Goal: Task Accomplishment & Management: Use online tool/utility

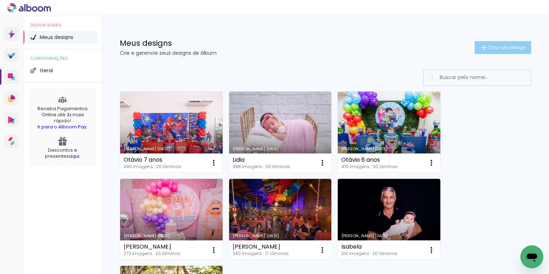
click at [492, 49] on span "Criar um design" at bounding box center [507, 47] width 37 height 5
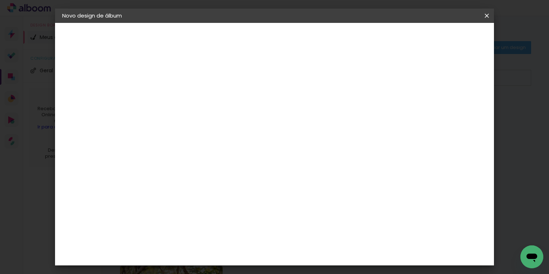
click at [179, 100] on input at bounding box center [179, 95] width 0 height 11
type input "Lavinia"
type paper-input "Lavinia"
click at [0, 0] on slot "Avançar" at bounding box center [0, 0] width 0 height 0
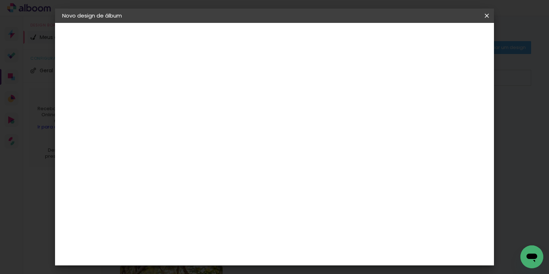
click at [184, 232] on div "Matrix" at bounding box center [183, 235] width 18 height 6
click at [0, 0] on slot "Avançar" at bounding box center [0, 0] width 0 height 0
click at [227, 150] on span "20 × 20" at bounding box center [210, 159] width 33 height 19
click at [0, 0] on slot "Avançar" at bounding box center [0, 0] width 0 height 0
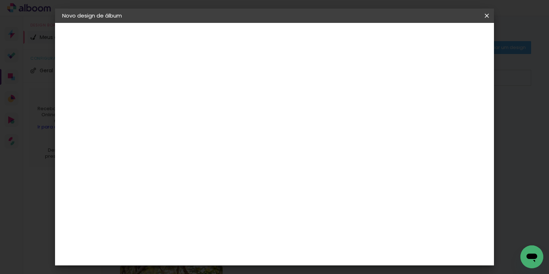
click at [360, 78] on div at bounding box center [357, 77] width 6 height 6
type paper-checkbox "on"
click at [360, 78] on div at bounding box center [357, 77] width 6 height 6
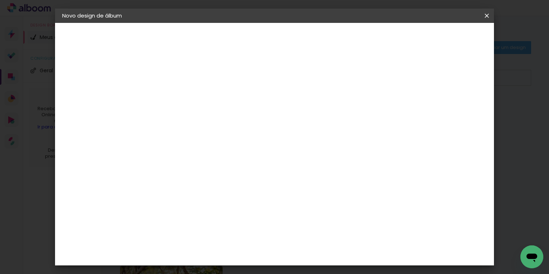
click at [360, 78] on div at bounding box center [357, 77] width 6 height 6
type input "1"
type paper-input "1"
click at [183, 78] on input "1" at bounding box center [173, 77] width 25 height 9
type input "2"
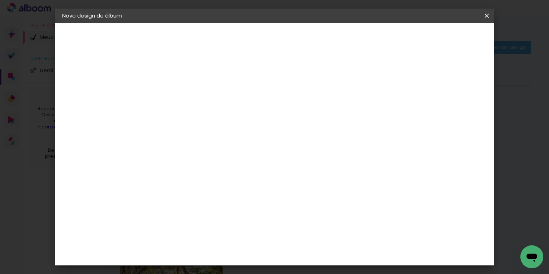
type paper-input "2"
click at [183, 75] on input "2" at bounding box center [173, 77] width 25 height 9
drag, startPoint x: 409, startPoint y: 108, endPoint x: 401, endPoint y: 106, distance: 8.4
click at [408, 107] on span "mm" at bounding box center [409, 107] width 11 height 11
drag, startPoint x: 395, startPoint y: 106, endPoint x: 408, endPoint y: 106, distance: 12.9
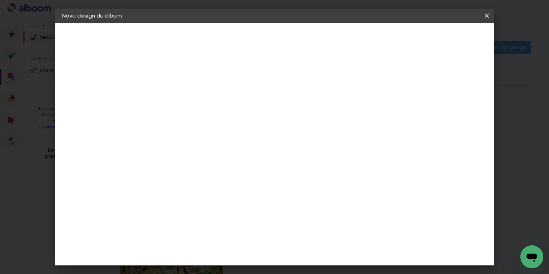
click at [408, 106] on div "10 mm" at bounding box center [400, 107] width 29 height 18
click at [408, 109] on div "20.3 cm Largura da página 20.3 cm Altura 40.6 cm Largura da lâmina (2 páginas) …" at bounding box center [283, 113] width 249 height 57
click at [400, 38] on span "Iniciar design" at bounding box center [384, 37] width 33 height 5
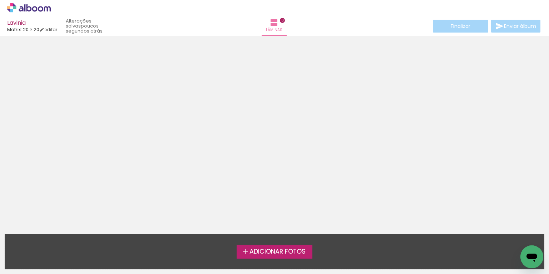
click at [268, 253] on span "Adicionar Fotos" at bounding box center [278, 251] width 56 height 6
click at [0, 0] on input "file" at bounding box center [0, 0] width 0 height 0
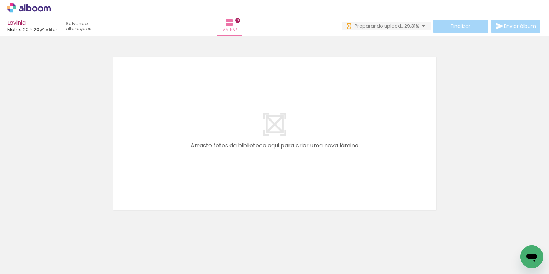
click at [277, 253] on div at bounding box center [272, 249] width 24 height 35
drag, startPoint x: 274, startPoint y: 249, endPoint x: 250, endPoint y: 165, distance: 87.4
click at [250, 165] on quentale-workspace at bounding box center [274, 137] width 549 height 274
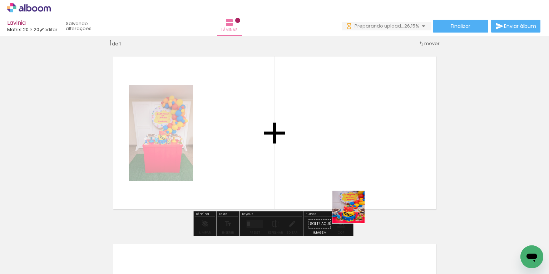
drag, startPoint x: 388, startPoint y: 257, endPoint x: 339, endPoint y: 181, distance: 90.1
click at [324, 166] on quentale-workspace at bounding box center [274, 137] width 549 height 274
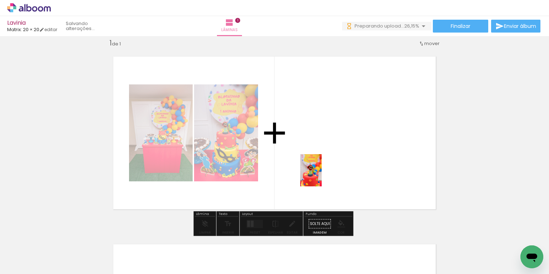
drag, startPoint x: 424, startPoint y: 253, endPoint x: 312, endPoint y: 170, distance: 139.3
click at [309, 162] on quentale-workspace at bounding box center [274, 137] width 549 height 274
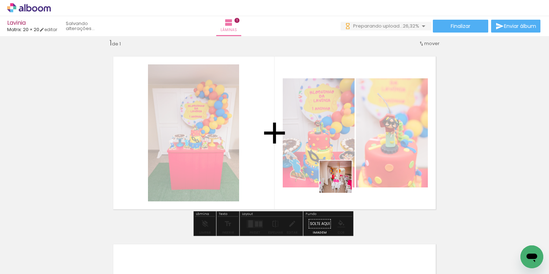
drag, startPoint x: 369, startPoint y: 254, endPoint x: 340, endPoint y: 179, distance: 80.0
click at [340, 179] on quentale-workspace at bounding box center [274, 137] width 549 height 274
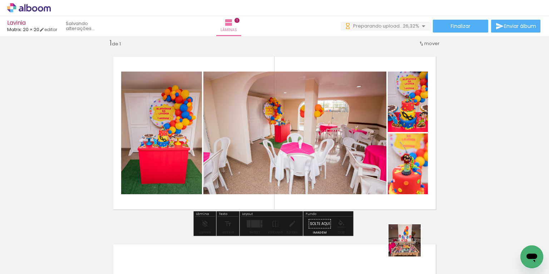
drag, startPoint x: 410, startPoint y: 246, endPoint x: 387, endPoint y: 208, distance: 44.2
click at [372, 191] on quentale-workspace at bounding box center [274, 137] width 549 height 274
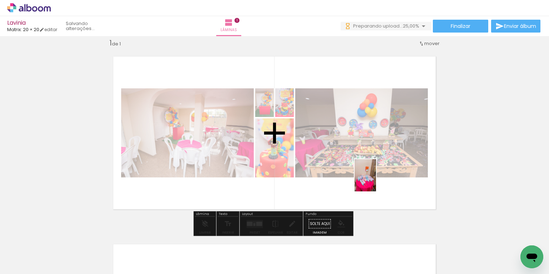
drag, startPoint x: 445, startPoint y: 254, endPoint x: 395, endPoint y: 220, distance: 60.3
click at [375, 179] on quentale-workspace at bounding box center [274, 137] width 549 height 274
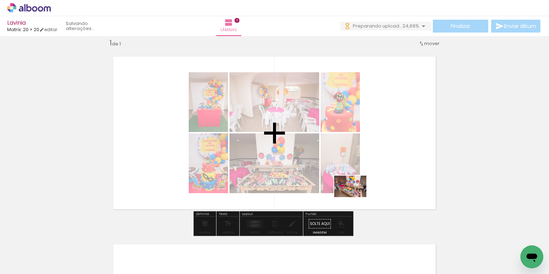
drag, startPoint x: 408, startPoint y: 256, endPoint x: 356, endPoint y: 197, distance: 78.5
click at [356, 197] on quentale-workspace at bounding box center [274, 137] width 549 height 274
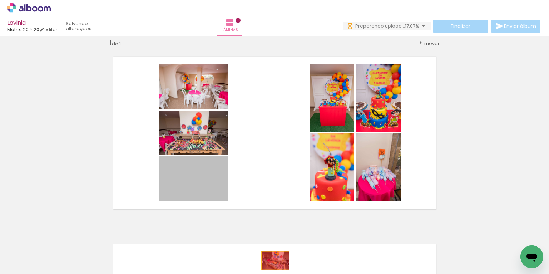
drag, startPoint x: 194, startPoint y: 179, endPoint x: 266, endPoint y: 253, distance: 102.9
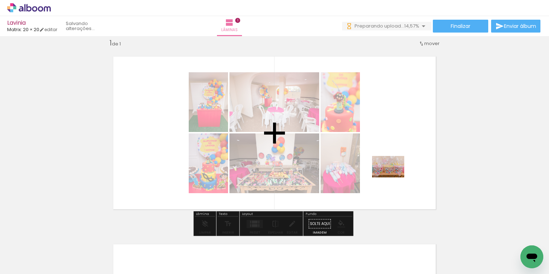
drag, startPoint x: 412, startPoint y: 228, endPoint x: 397, endPoint y: 183, distance: 47.0
click at [394, 177] on quentale-workspace at bounding box center [274, 137] width 549 height 274
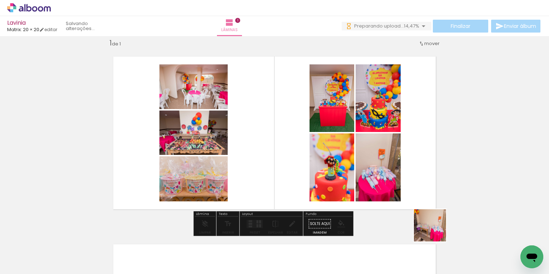
drag, startPoint x: 442, startPoint y: 241, endPoint x: 393, endPoint y: 167, distance: 88.8
click at [393, 167] on quentale-workspace at bounding box center [274, 137] width 549 height 274
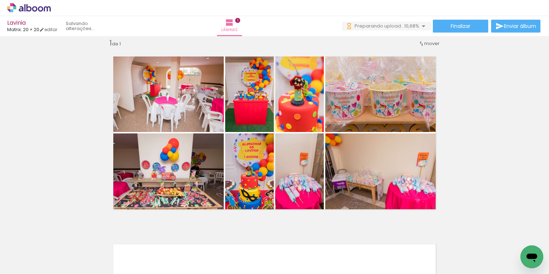
scroll to position [0, 826]
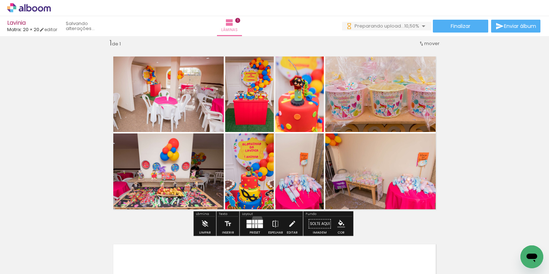
click at [256, 220] on quentale-layouter at bounding box center [255, 224] width 16 height 8
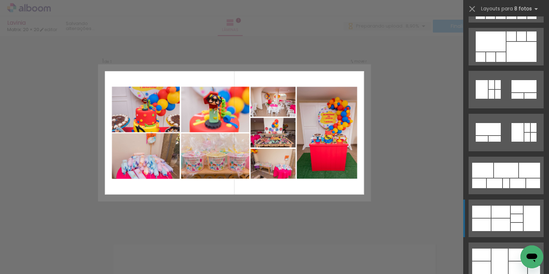
click at [494, 211] on div at bounding box center [501, 212] width 19 height 12
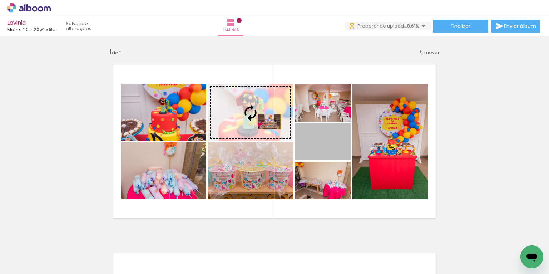
drag, startPoint x: 325, startPoint y: 150, endPoint x: 267, endPoint y: 122, distance: 64.9
click at [0, 0] on slot at bounding box center [0, 0] width 0 height 0
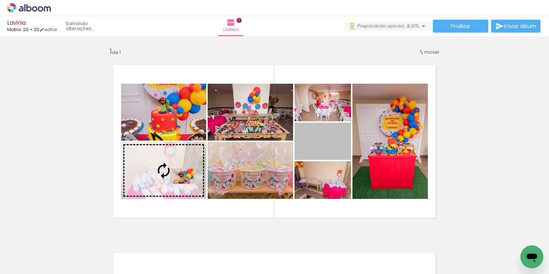
drag, startPoint x: 327, startPoint y: 148, endPoint x: 180, endPoint y: 176, distance: 149.9
click at [0, 0] on slot at bounding box center [0, 0] width 0 height 0
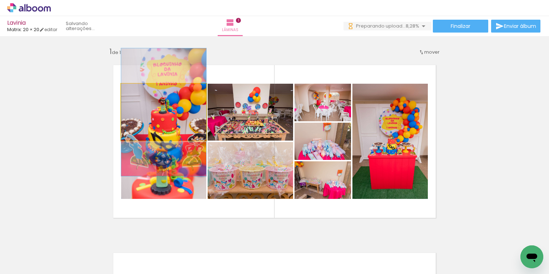
click at [189, 116] on quentale-photo at bounding box center [163, 112] width 85 height 57
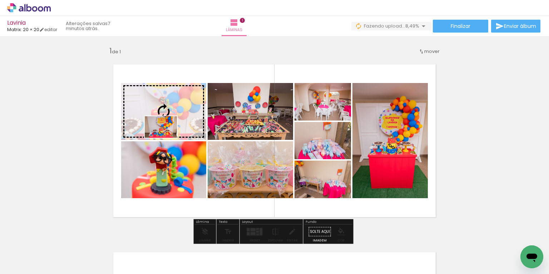
drag, startPoint x: 206, startPoint y: 253, endPoint x: 168, endPoint y: 134, distance: 125.2
click at [168, 134] on quentale-workspace at bounding box center [274, 137] width 549 height 274
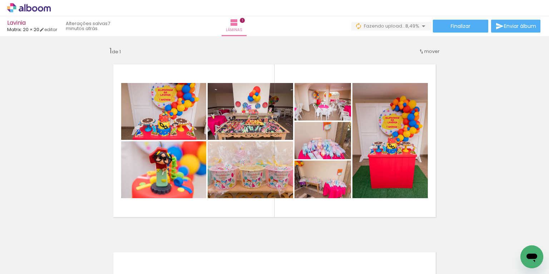
click at [75, 235] on div at bounding box center [82, 249] width 24 height 35
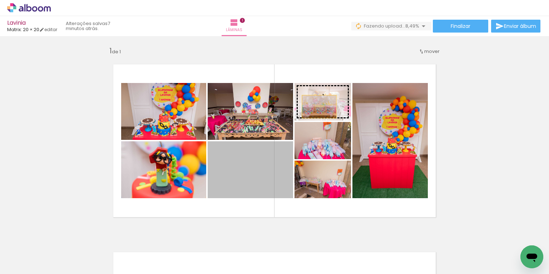
drag, startPoint x: 251, startPoint y: 174, endPoint x: 317, endPoint y: 107, distance: 94.8
click at [0, 0] on slot at bounding box center [0, 0] width 0 height 0
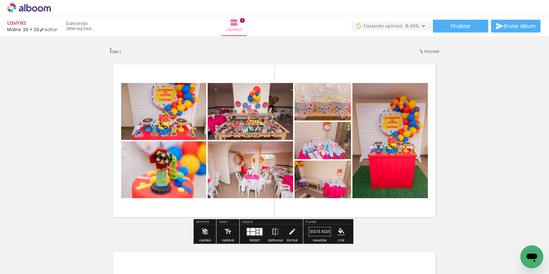
click at [126, 198] on quentale-layouter at bounding box center [275, 141] width 340 height 170
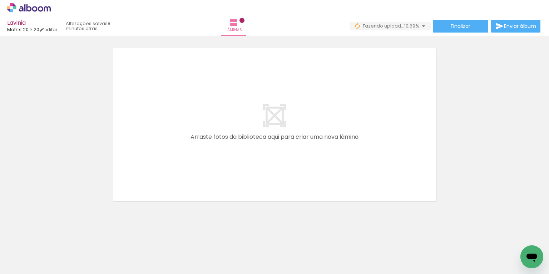
scroll to position [0, 829]
drag, startPoint x: 407, startPoint y: 254, endPoint x: 301, endPoint y: 166, distance: 137.3
click at [301, 166] on quentale-workspace at bounding box center [274, 137] width 549 height 274
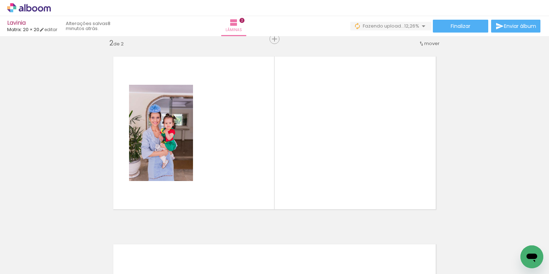
scroll to position [0, 1060]
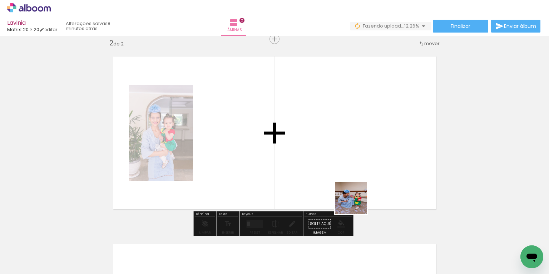
drag, startPoint x: 361, startPoint y: 216, endPoint x: 357, endPoint y: 187, distance: 29.3
click at [341, 164] on quentale-workspace at bounding box center [274, 137] width 549 height 274
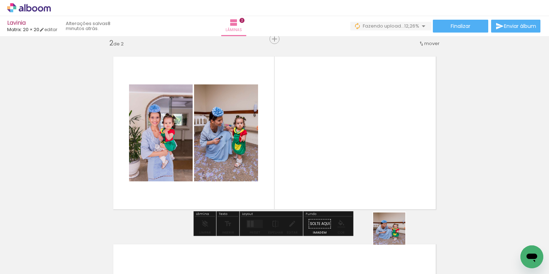
drag, startPoint x: 417, startPoint y: 256, endPoint x: 334, endPoint y: 171, distance: 118.8
click at [334, 170] on quentale-workspace at bounding box center [274, 137] width 549 height 274
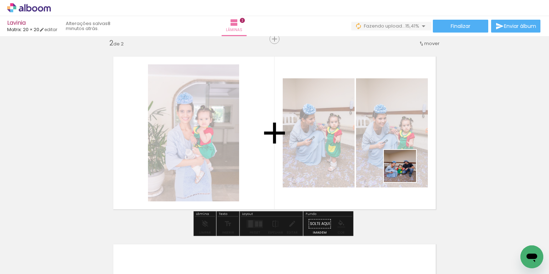
drag, startPoint x: 410, startPoint y: 177, endPoint x: 405, endPoint y: 171, distance: 7.4
click at [405, 171] on quentale-workspace at bounding box center [274, 137] width 549 height 274
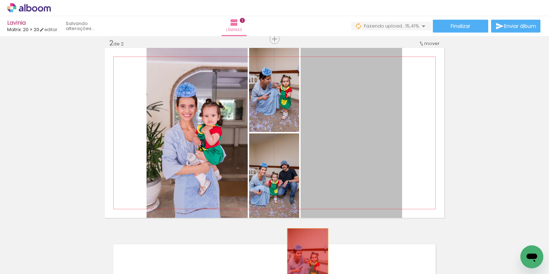
drag, startPoint x: 352, startPoint y: 124, endPoint x: 306, endPoint y: 262, distance: 145.3
click at [306, 262] on quentale-workspace at bounding box center [274, 137] width 549 height 274
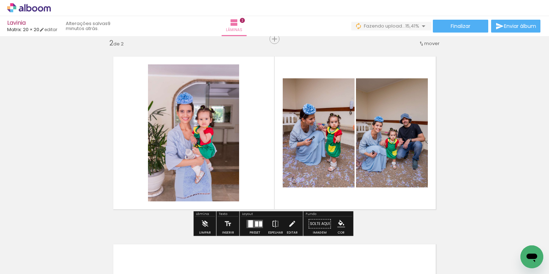
click at [271, 208] on quentale-layouter at bounding box center [275, 133] width 340 height 170
click at [257, 221] on quentale-layouter at bounding box center [255, 224] width 16 height 8
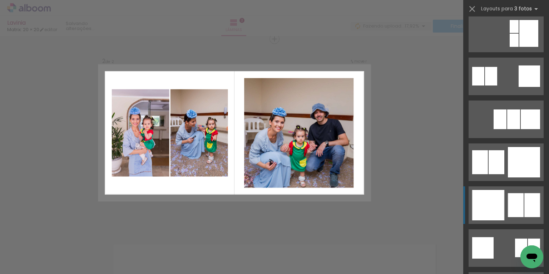
scroll to position [704, 0]
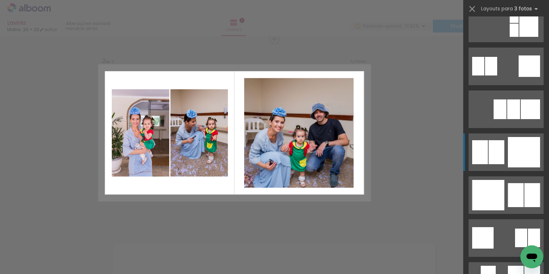
click at [495, 153] on div at bounding box center [497, 152] width 16 height 24
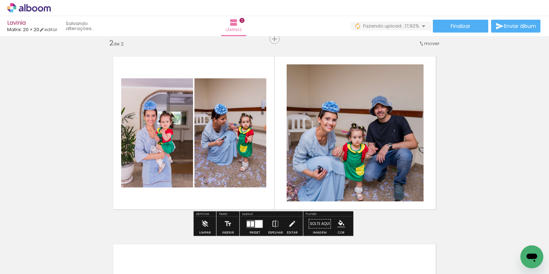
click at [259, 220] on quentale-layouter at bounding box center [255, 224] width 16 height 8
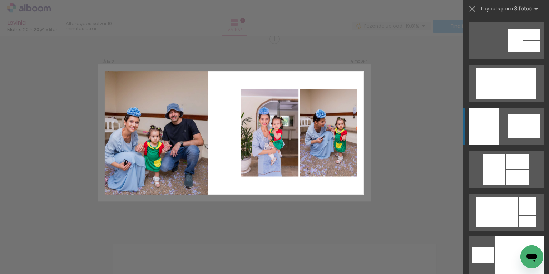
scroll to position [4463, 0]
click at [488, 140] on div at bounding box center [484, 126] width 30 height 38
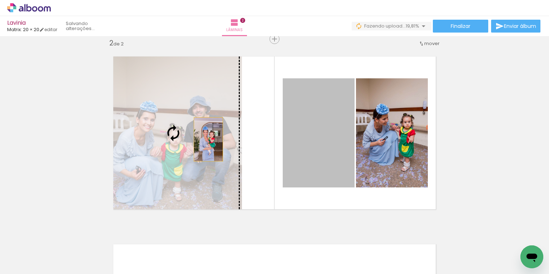
drag, startPoint x: 323, startPoint y: 137, endPoint x: 204, endPoint y: 139, distance: 118.7
click at [0, 0] on slot at bounding box center [0, 0] width 0 height 0
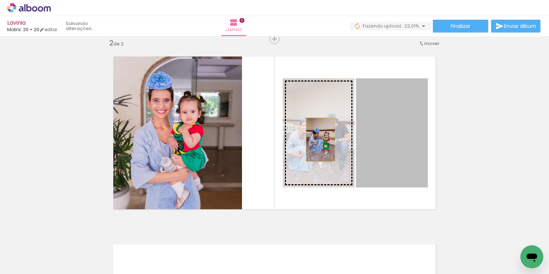
drag, startPoint x: 0, startPoint y: 0, endPoint x: 316, endPoint y: 139, distance: 345.1
click at [0, 0] on slot at bounding box center [0, 0] width 0 height 0
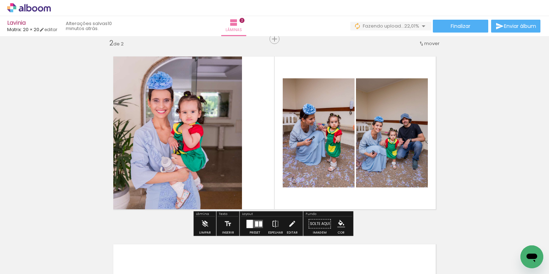
click at [369, 137] on quentale-photo at bounding box center [392, 132] width 72 height 109
click at [360, 133] on quentale-photo at bounding box center [392, 132] width 72 height 109
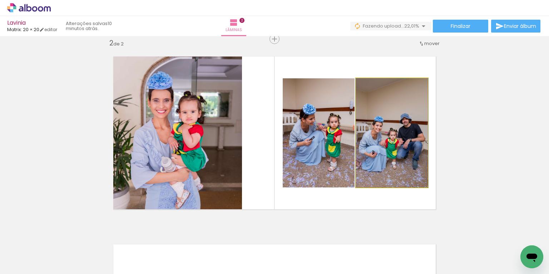
click at [360, 133] on div at bounding box center [392, 132] width 73 height 109
click at [360, 133] on quentale-photo at bounding box center [392, 132] width 72 height 109
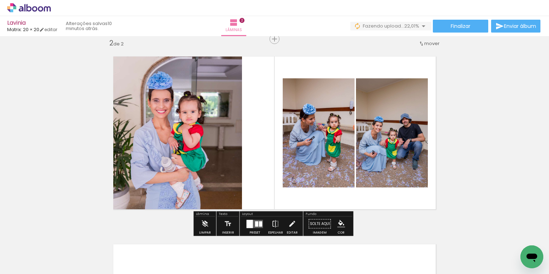
click at [376, 124] on quentale-photo at bounding box center [392, 132] width 72 height 109
click at [459, 132] on div "Inserir lâmina 1 de 2 Inserir lâmina 2 de 2" at bounding box center [274, 123] width 549 height 563
click at [399, 133] on quentale-photo at bounding box center [392, 132] width 72 height 109
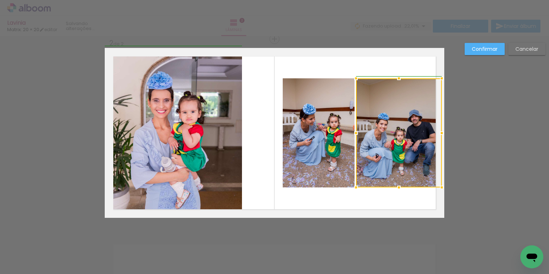
drag, startPoint x: 430, startPoint y: 134, endPoint x: 497, endPoint y: 132, distance: 66.9
click at [499, 132] on div "Inserir lâmina 1 de 2 Inserir lâmina 2 de 2 Confirmar Cancelar" at bounding box center [274, 129] width 549 height 580
click at [326, 134] on quentale-photo at bounding box center [319, 132] width 72 height 109
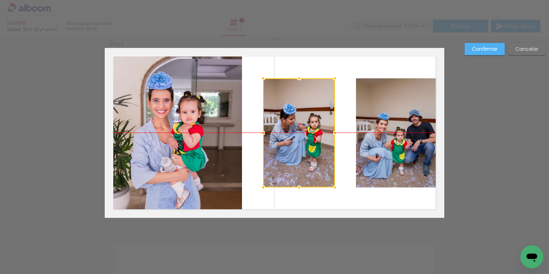
drag, startPoint x: 320, startPoint y: 132, endPoint x: 301, endPoint y: 132, distance: 19.7
click at [301, 132] on div at bounding box center [299, 132] width 72 height 109
click at [391, 148] on quentale-photo at bounding box center [399, 132] width 86 height 109
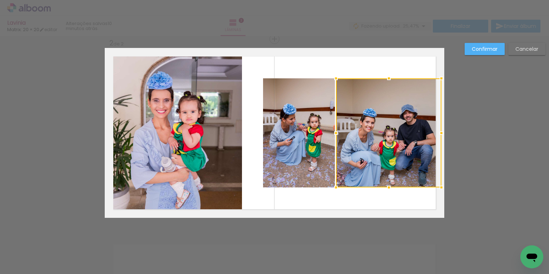
drag, startPoint x: 353, startPoint y: 132, endPoint x: 334, endPoint y: 133, distance: 19.7
click at [334, 133] on div at bounding box center [336, 133] width 14 height 14
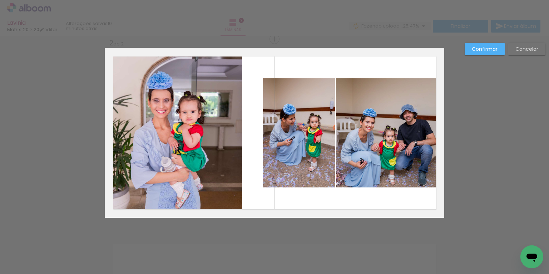
click at [388, 137] on quentale-photo at bounding box center [388, 132] width 105 height 109
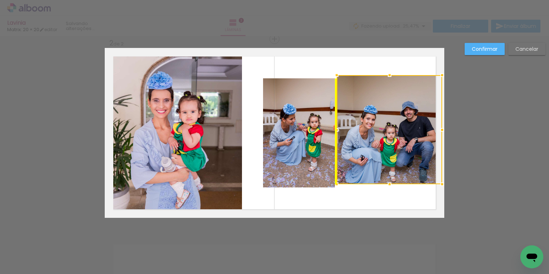
click at [387, 133] on div at bounding box center [389, 129] width 105 height 109
click at [525, 55] on div "Confirmar Cancelar" at bounding box center [503, 52] width 84 height 18
click at [524, 53] on paper-button "Cancelar" at bounding box center [526, 49] width 37 height 12
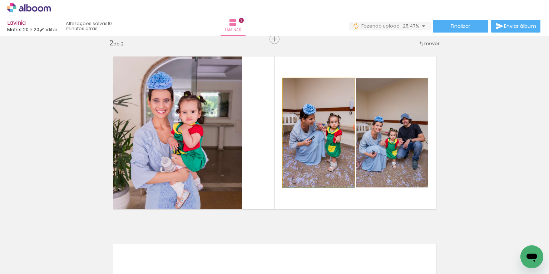
click at [334, 121] on quentale-photo at bounding box center [319, 132] width 72 height 109
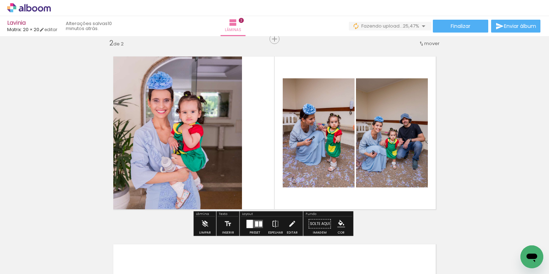
click at [343, 121] on quentale-photo at bounding box center [319, 132] width 72 height 109
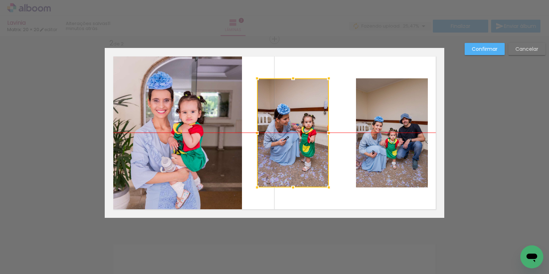
drag, startPoint x: 343, startPoint y: 120, endPoint x: 318, endPoint y: 119, distance: 25.8
click at [318, 119] on div at bounding box center [293, 132] width 72 height 109
drag, startPoint x: 433, startPoint y: 123, endPoint x: 429, endPoint y: 124, distance: 4.7
click at [433, 123] on quentale-layouter at bounding box center [275, 133] width 340 height 170
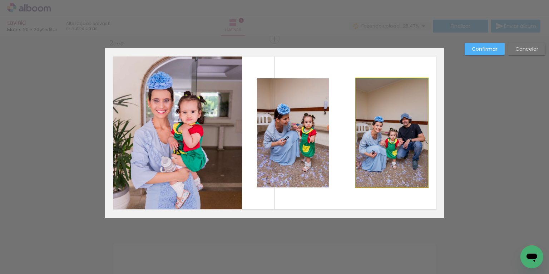
click at [406, 122] on album-spread "2 de 2" at bounding box center [275, 133] width 340 height 170
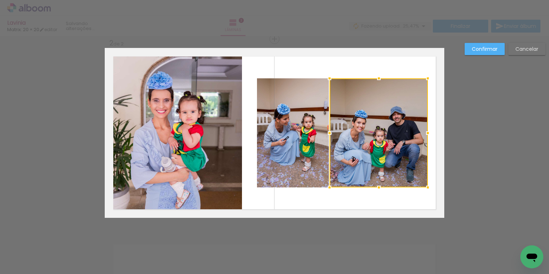
drag, startPoint x: 354, startPoint y: 133, endPoint x: 328, endPoint y: 133, distance: 26.5
click at [328, 133] on div at bounding box center [330, 133] width 14 height 14
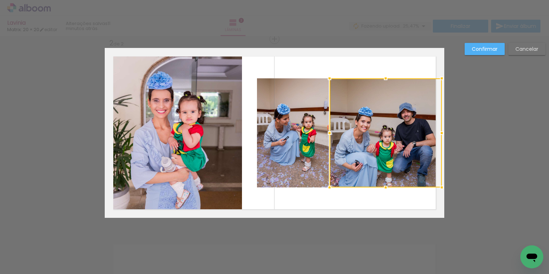
drag, startPoint x: 428, startPoint y: 132, endPoint x: 446, endPoint y: 131, distance: 17.5
click at [446, 131] on div at bounding box center [442, 133] width 14 height 14
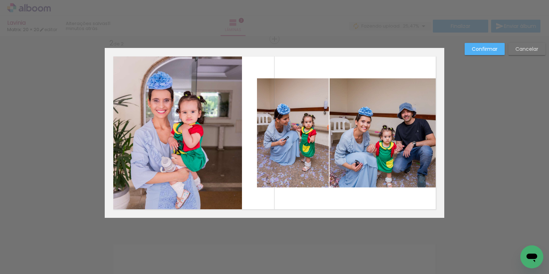
click at [0, 0] on slot "Confirmar" at bounding box center [0, 0] width 0 height 0
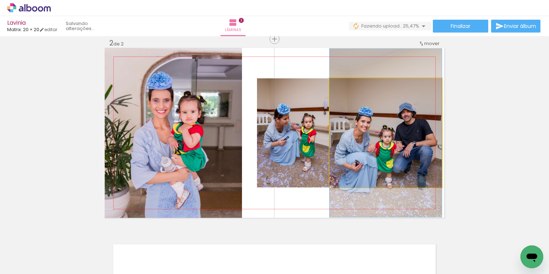
click at [378, 149] on quentale-photo at bounding box center [386, 132] width 112 height 109
click at [378, 149] on div at bounding box center [386, 133] width 112 height 168
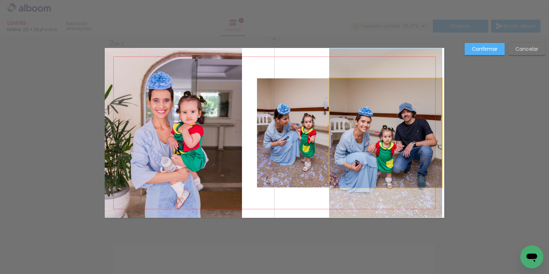
click at [378, 149] on quentale-photo at bounding box center [386, 132] width 112 height 109
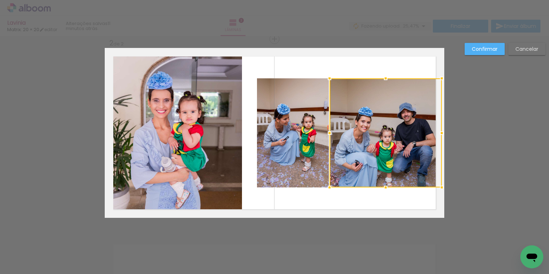
click at [378, 149] on div at bounding box center [386, 132] width 112 height 109
click at [381, 144] on div at bounding box center [386, 132] width 112 height 109
click at [409, 142] on div at bounding box center [386, 132] width 112 height 109
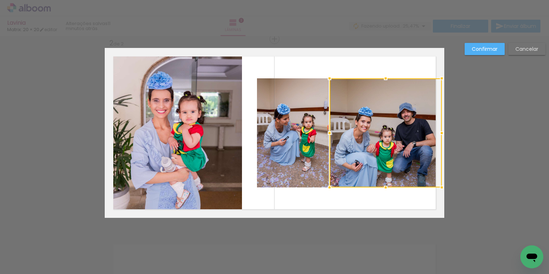
click at [435, 137] on div at bounding box center [442, 133] width 14 height 14
click at [464, 133] on div "Confirmar Cancelar" at bounding box center [274, 129] width 549 height 580
click at [395, 135] on div at bounding box center [386, 132] width 112 height 109
click at [0, 0] on slot "Cancelar" at bounding box center [0, 0] width 0 height 0
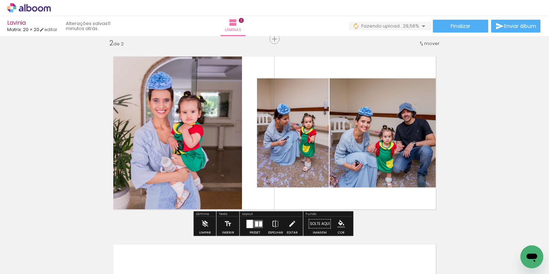
click at [401, 108] on quentale-photo at bounding box center [386, 132] width 112 height 109
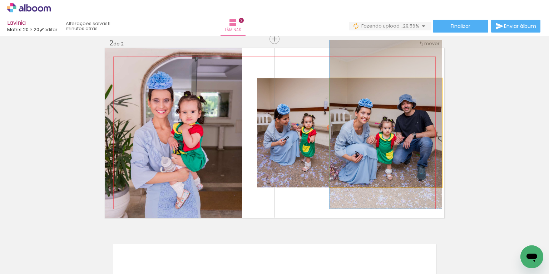
drag, startPoint x: 395, startPoint y: 113, endPoint x: 397, endPoint y: 105, distance: 8.4
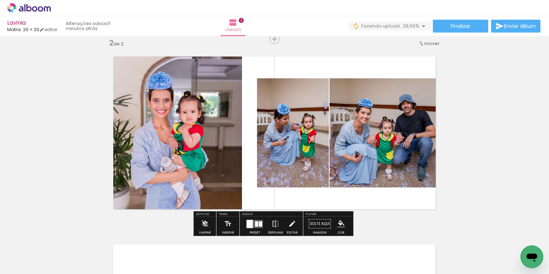
click at [473, 107] on div "Inserir lâmina 1 de 2 Inserir lâmina 2 de 2" at bounding box center [274, 123] width 549 height 563
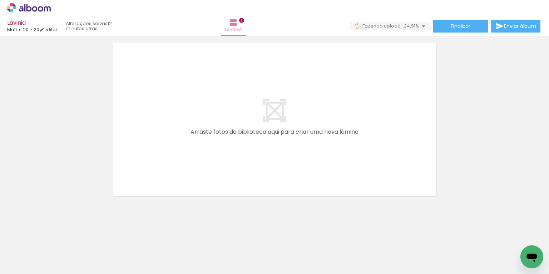
scroll to position [0, 1189]
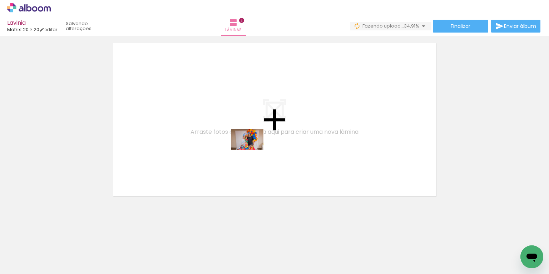
drag, startPoint x: 413, startPoint y: 255, endPoint x: 251, endPoint y: 149, distance: 193.9
click at [251, 149] on quentale-workspace at bounding box center [274, 137] width 549 height 274
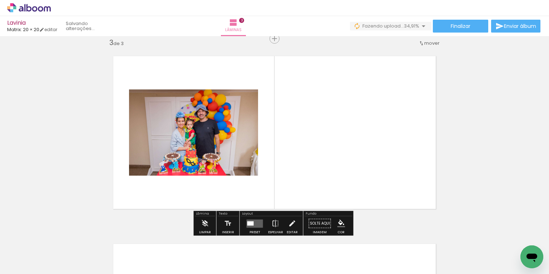
scroll to position [384, 0]
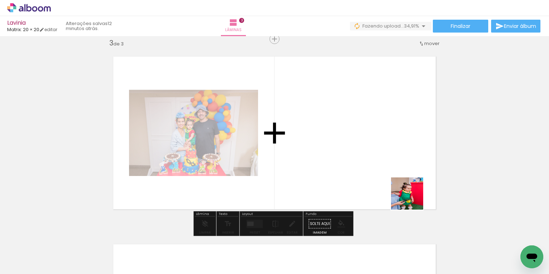
drag, startPoint x: 483, startPoint y: 254, endPoint x: 339, endPoint y: 173, distance: 165.5
click at [343, 166] on quentale-workspace at bounding box center [274, 137] width 549 height 274
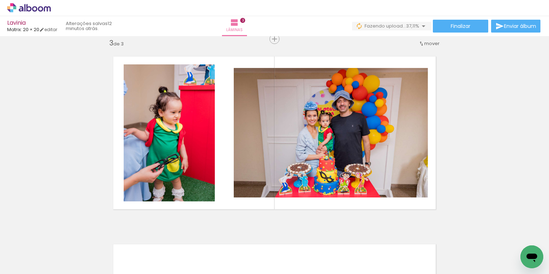
scroll to position [0, 1312]
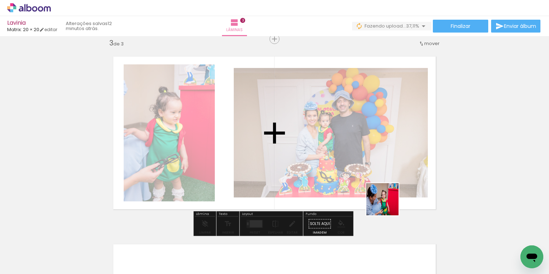
drag, startPoint x: 401, startPoint y: 249, endPoint x: 380, endPoint y: 184, distance: 68.4
click at [380, 184] on quentale-workspace at bounding box center [274, 137] width 549 height 274
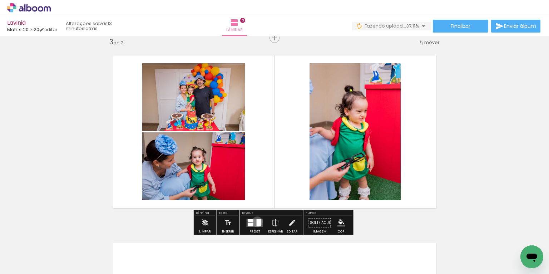
click at [257, 221] on div at bounding box center [259, 222] width 5 height 7
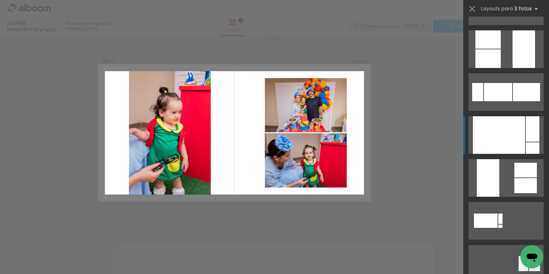
scroll to position [253, 0]
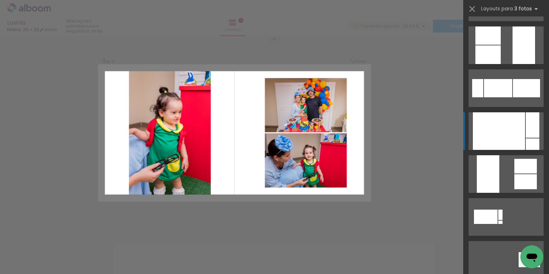
click at [487, 185] on div at bounding box center [488, 174] width 23 height 38
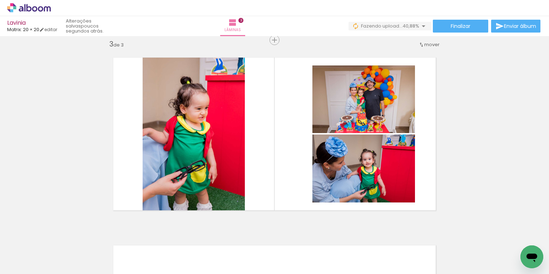
scroll to position [384, 0]
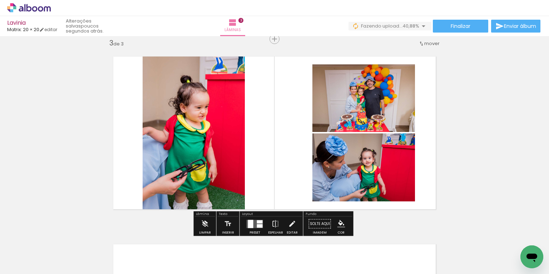
click at [257, 226] on div at bounding box center [260, 226] width 6 height 4
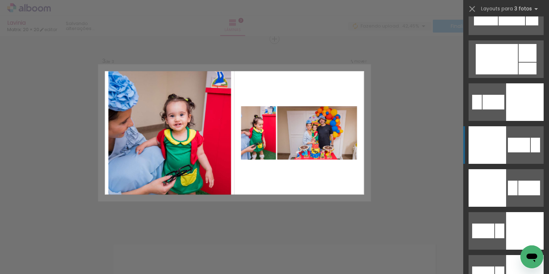
scroll to position [1570, 0]
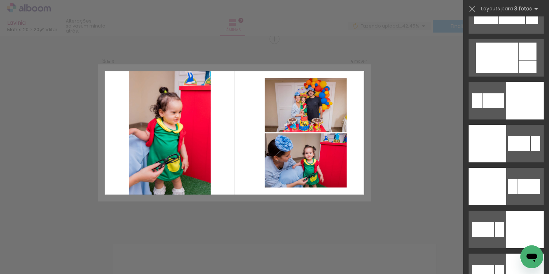
click at [190, 132] on quentale-photo at bounding box center [170, 133] width 82 height 136
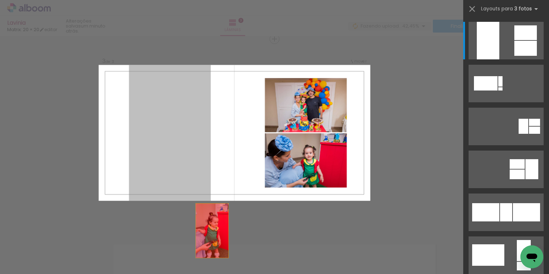
drag, startPoint x: 177, startPoint y: 124, endPoint x: 221, endPoint y: 258, distance: 140.9
click at [221, 258] on quentale-workspace at bounding box center [274, 137] width 549 height 274
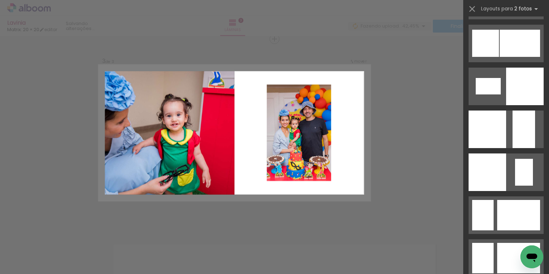
scroll to position [942, 0]
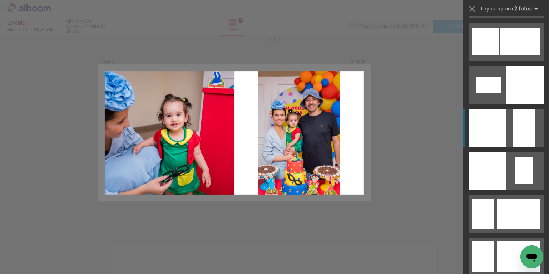
click at [504, 135] on quentale-layouter at bounding box center [506, 128] width 75 height 38
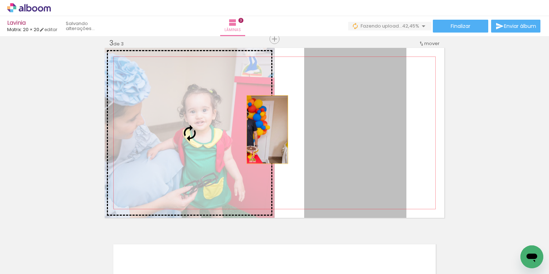
drag, startPoint x: 386, startPoint y: 129, endPoint x: 252, endPoint y: 129, distance: 133.7
click at [0, 0] on slot at bounding box center [0, 0] width 0 height 0
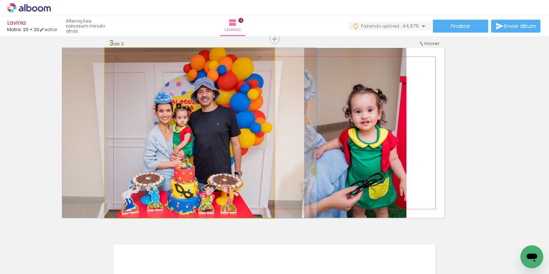
click at [252, 129] on quentale-photo at bounding box center [190, 133] width 170 height 170
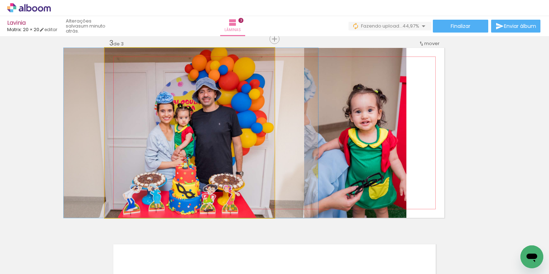
drag, startPoint x: 252, startPoint y: 129, endPoint x: 254, endPoint y: 123, distance: 6.2
click at [254, 123] on div at bounding box center [191, 133] width 255 height 170
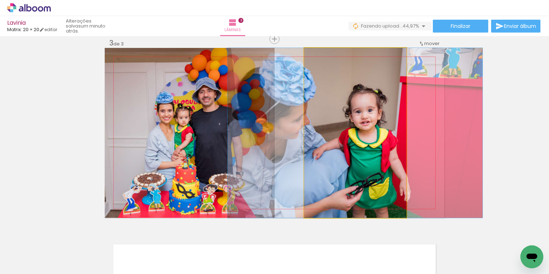
click at [371, 134] on quentale-photo at bounding box center [355, 133] width 102 height 170
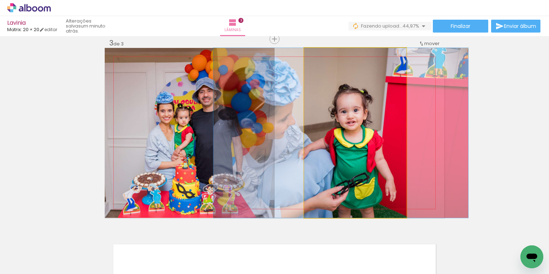
drag, startPoint x: 372, startPoint y: 133, endPoint x: 358, endPoint y: 134, distance: 14.3
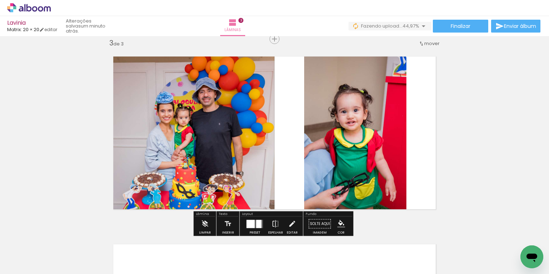
click at [486, 131] on div "Inserir lâmina 1 de 3 Inserir lâmina 2 de 3 Inserir lâmina 3 de 3" at bounding box center [274, 29] width 549 height 751
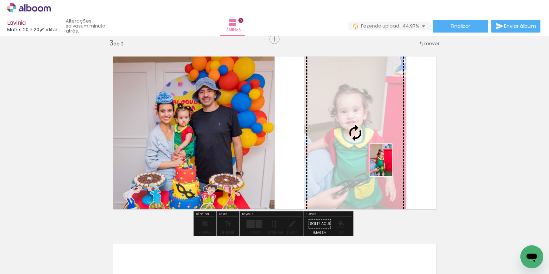
drag, startPoint x: 361, startPoint y: 250, endPoint x: 391, endPoint y: 166, distance: 89.7
click at [391, 166] on quentale-workspace at bounding box center [274, 137] width 549 height 274
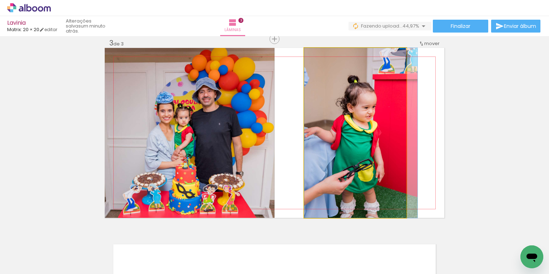
drag, startPoint x: 381, startPoint y: 162, endPoint x: 387, endPoint y: 162, distance: 6.1
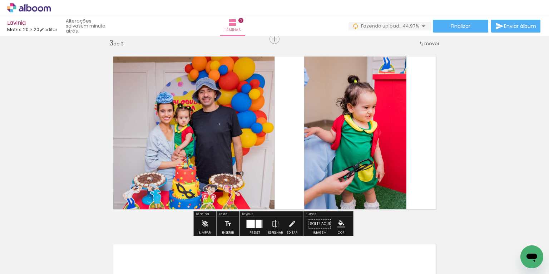
click at [487, 152] on div "Inserir lâmina 1 de 3 Inserir lâmina 2 de 3 Inserir lâmina 3 de 3" at bounding box center [274, 29] width 549 height 751
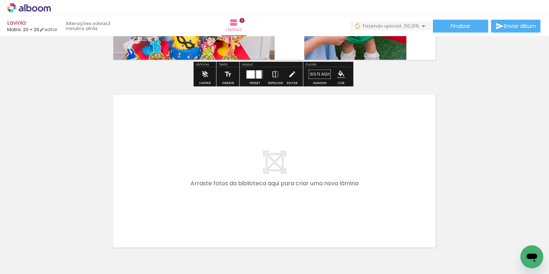
scroll to position [538, 0]
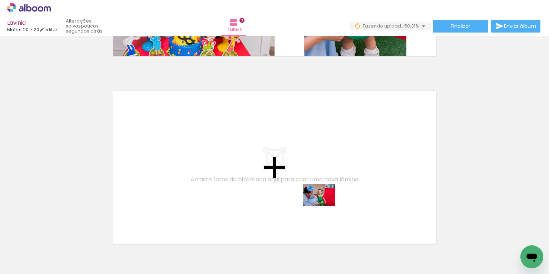
click at [323, 205] on quentale-workspace at bounding box center [274, 137] width 549 height 274
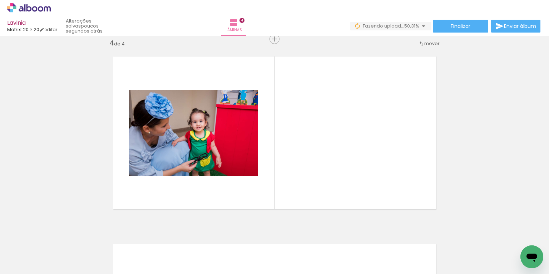
scroll to position [0, 1452]
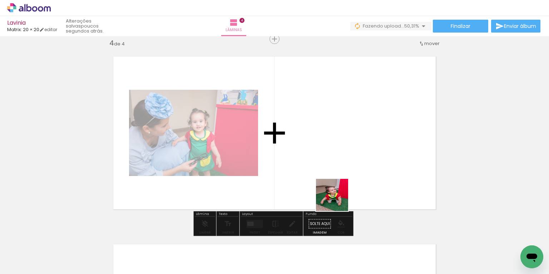
drag, startPoint x: 346, startPoint y: 251, endPoint x: 336, endPoint y: 192, distance: 59.8
click at [336, 191] on quentale-workspace at bounding box center [274, 137] width 549 height 274
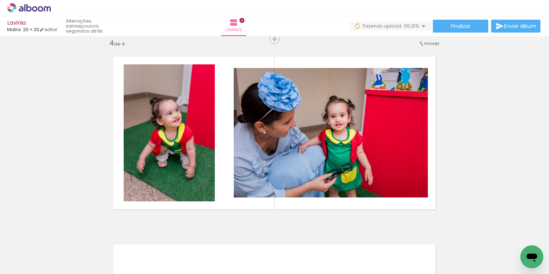
scroll to position [0, 1519]
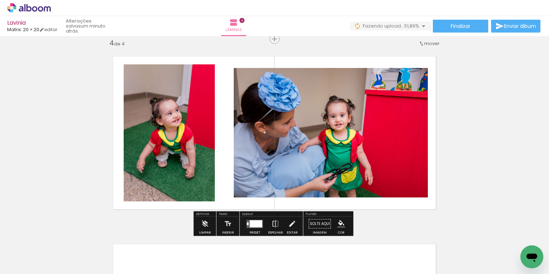
click at [260, 221] on div at bounding box center [256, 223] width 13 height 7
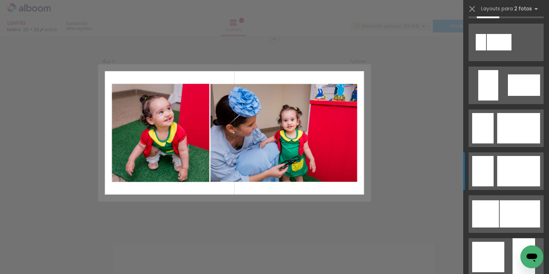
scroll to position [505, 0]
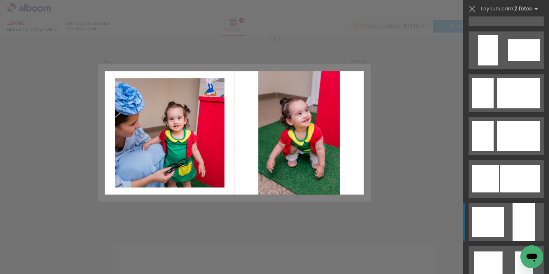
click at [497, 208] on div at bounding box center [488, 222] width 32 height 30
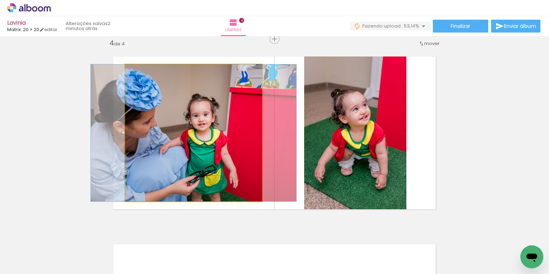
click at [251, 130] on div at bounding box center [194, 132] width 206 height 137
click at [221, 139] on quentale-photo at bounding box center [193, 132] width 137 height 137
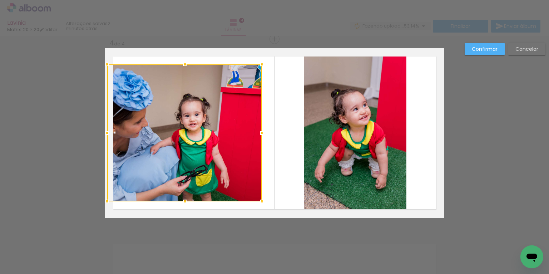
drag, startPoint x: 124, startPoint y: 132, endPoint x: 97, endPoint y: 132, distance: 26.8
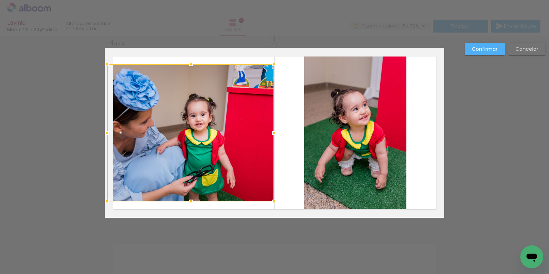
drag, startPoint x: 261, startPoint y: 132, endPoint x: 279, endPoint y: 131, distance: 17.9
click at [279, 131] on div at bounding box center [274, 133] width 14 height 14
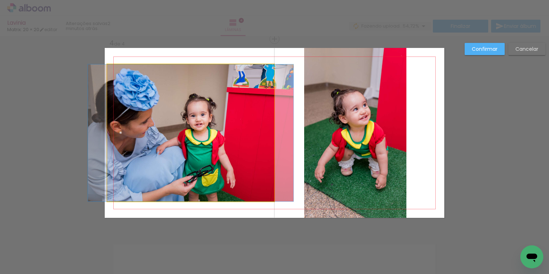
click at [143, 133] on quentale-photo at bounding box center [190, 132] width 167 height 137
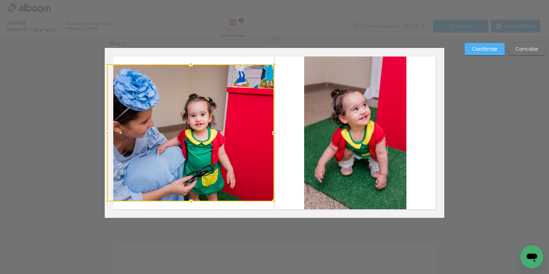
click at [143, 133] on div at bounding box center [190, 132] width 167 height 137
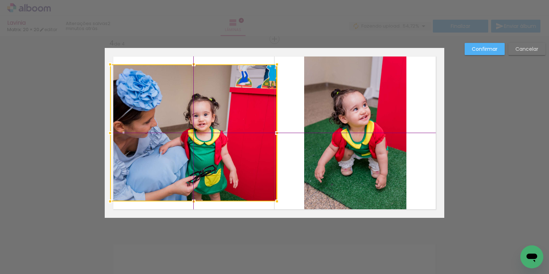
click at [176, 134] on div at bounding box center [193, 132] width 167 height 137
click at [216, 48] on quentale-layouter at bounding box center [275, 133] width 340 height 170
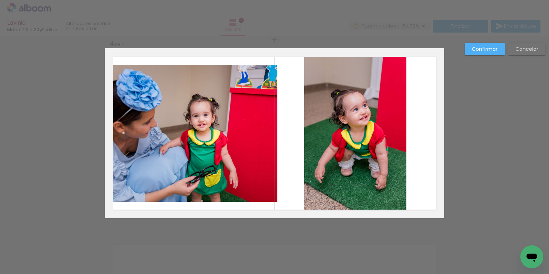
scroll to position [570, 0]
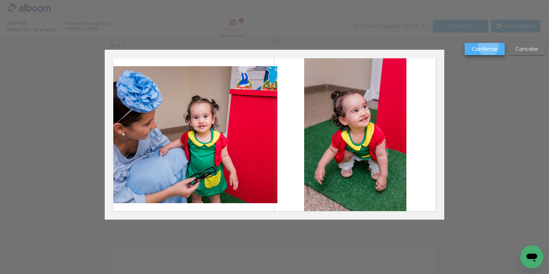
click at [0, 0] on slot "Confirmar" at bounding box center [0, 0] width 0 height 0
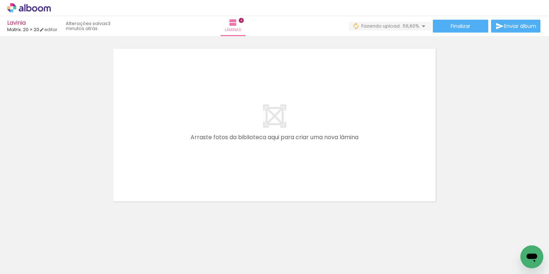
scroll to position [766, 0]
drag, startPoint x: 392, startPoint y: 246, endPoint x: 289, endPoint y: 156, distance: 137.3
click at [289, 156] on quentale-workspace at bounding box center [274, 137] width 549 height 274
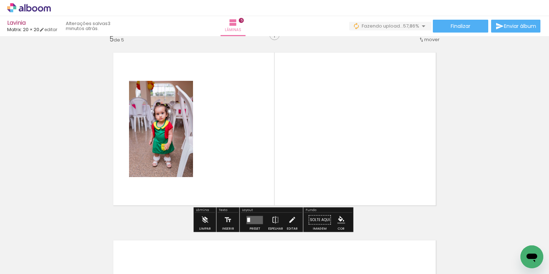
scroll to position [760, 0]
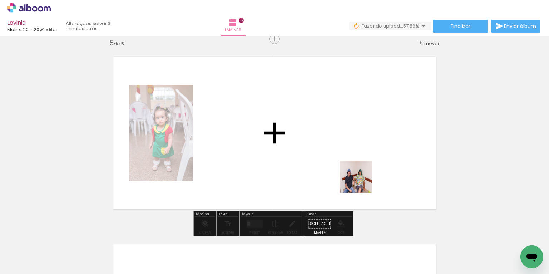
drag, startPoint x: 465, startPoint y: 245, endPoint x: 357, endPoint y: 179, distance: 126.3
click at [357, 179] on quentale-workspace at bounding box center [274, 137] width 549 height 274
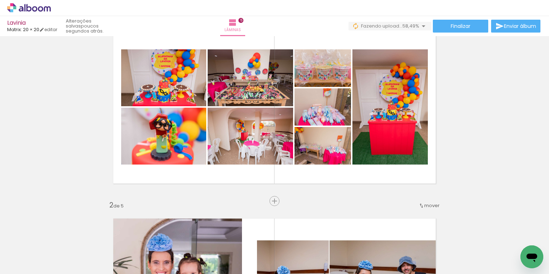
scroll to position [0, 1768]
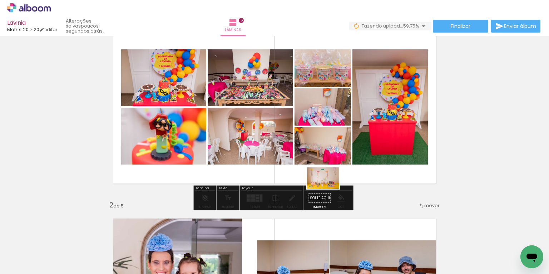
drag, startPoint x: 312, startPoint y: 237, endPoint x: 329, endPoint y: 189, distance: 51.4
click at [329, 189] on quentale-workspace at bounding box center [274, 137] width 549 height 274
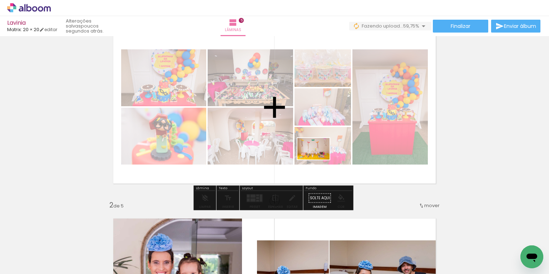
drag, startPoint x: 301, startPoint y: 249, endPoint x: 319, endPoint y: 159, distance: 91.1
click at [319, 159] on quentale-workspace at bounding box center [274, 137] width 549 height 274
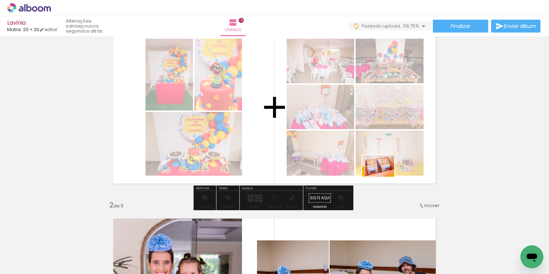
drag, startPoint x: 382, startPoint y: 247, endPoint x: 384, endPoint y: 175, distance: 72.2
click at [384, 175] on quentale-workspace at bounding box center [274, 137] width 549 height 274
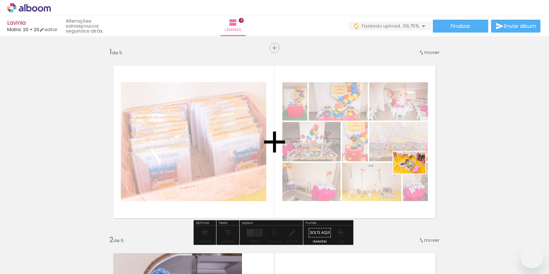
click at [415, 173] on quentale-workspace at bounding box center [274, 137] width 549 height 274
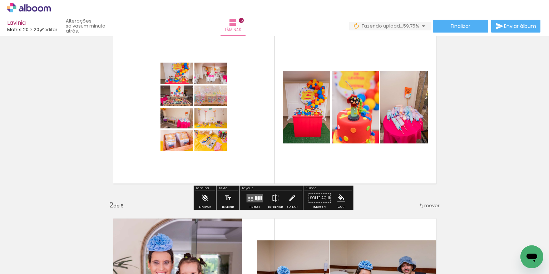
click at [258, 198] on div at bounding box center [259, 198] width 2 height 4
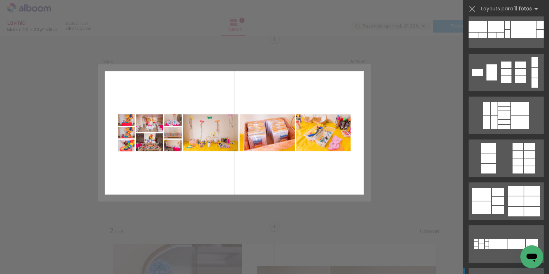
scroll to position [0, 0]
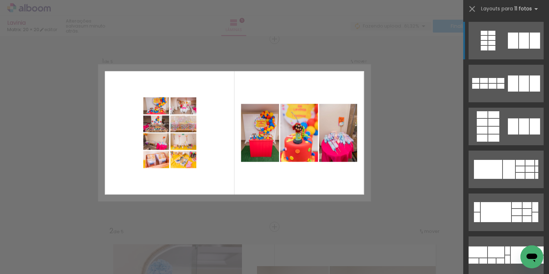
click at [313, 181] on quentale-layouter at bounding box center [235, 133] width 272 height 136
click at [365, 182] on quentale-layouter at bounding box center [235, 133] width 272 height 136
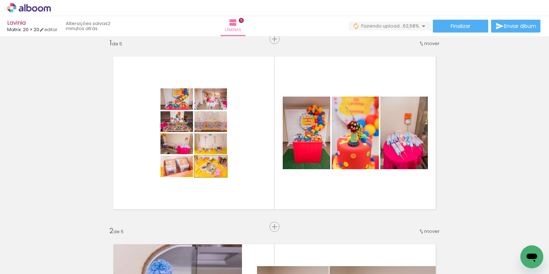
drag, startPoint x: 223, startPoint y: 169, endPoint x: 213, endPoint y: 166, distance: 11.0
drag, startPoint x: 180, startPoint y: 89, endPoint x: 238, endPoint y: 262, distance: 182.5
click at [239, 263] on quentale-workspace at bounding box center [274, 137] width 549 height 274
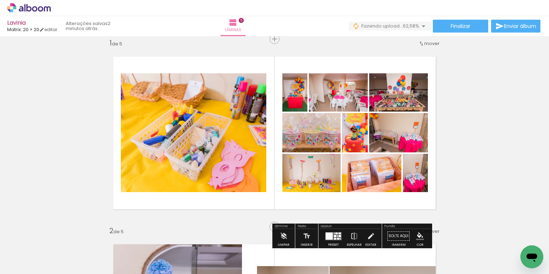
click at [286, 205] on quentale-layouter at bounding box center [275, 133] width 340 height 170
click at [271, 198] on quentale-layouter at bounding box center [275, 133] width 340 height 170
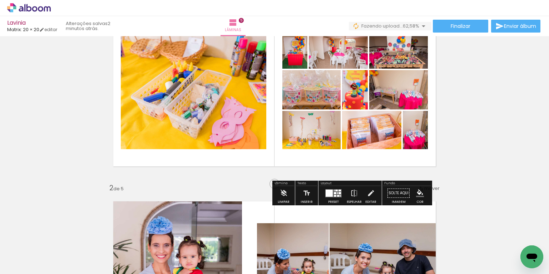
scroll to position [51, 0]
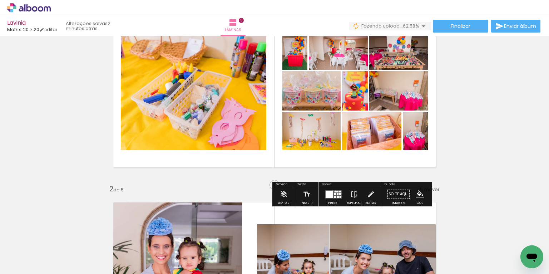
click at [334, 193] on div at bounding box center [335, 194] width 3 height 2
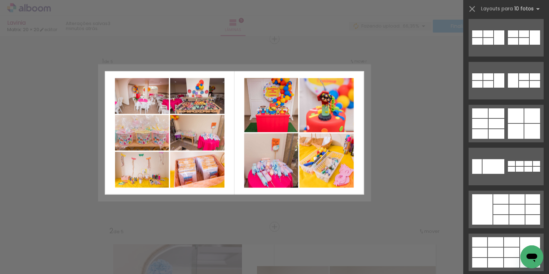
scroll to position [267, 0]
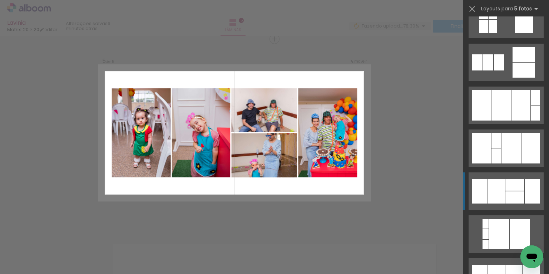
scroll to position [3840, 0]
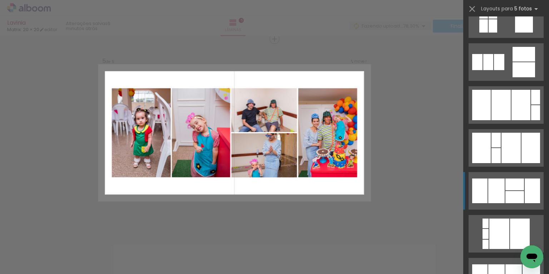
click at [495, 195] on div at bounding box center [496, 190] width 16 height 25
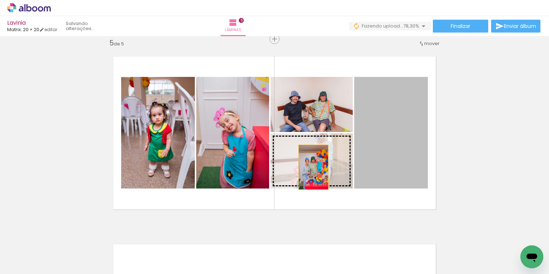
drag, startPoint x: 385, startPoint y: 129, endPoint x: 311, endPoint y: 167, distance: 82.4
click at [0, 0] on slot at bounding box center [0, 0] width 0 height 0
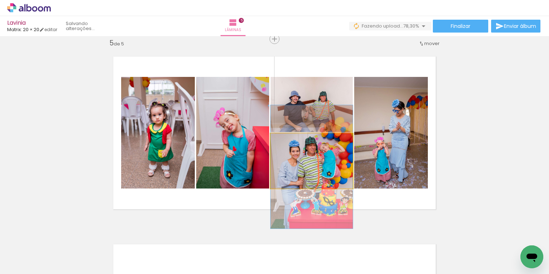
drag, startPoint x: 336, startPoint y: 163, endPoint x: 336, endPoint y: 169, distance: 6.1
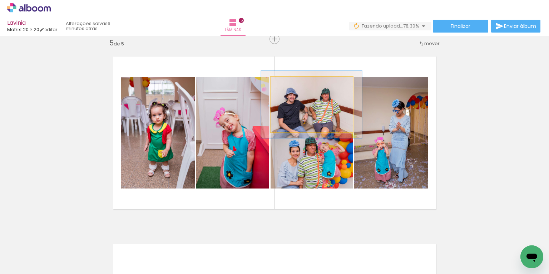
type paper-slider "122"
drag, startPoint x: 286, startPoint y: 83, endPoint x: 299, endPoint y: 99, distance: 20.9
click at [292, 82] on div at bounding box center [293, 84] width 6 height 6
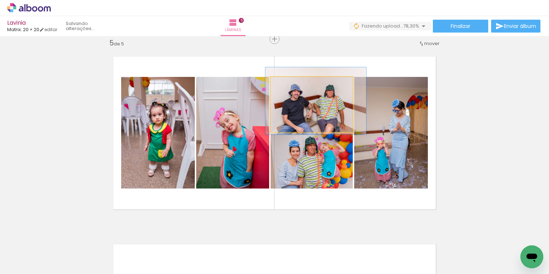
drag, startPoint x: 302, startPoint y: 105, endPoint x: 306, endPoint y: 101, distance: 5.6
click at [306, 101] on div at bounding box center [316, 100] width 101 height 67
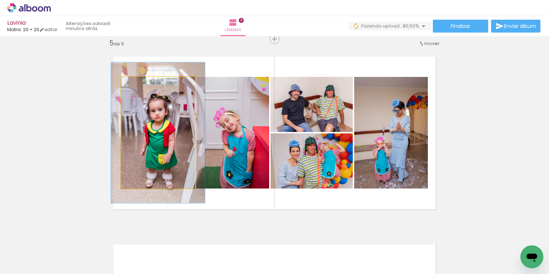
drag, startPoint x: 137, startPoint y: 84, endPoint x: 144, endPoint y: 87, distance: 7.7
click at [143, 84] on div at bounding box center [144, 84] width 6 height 6
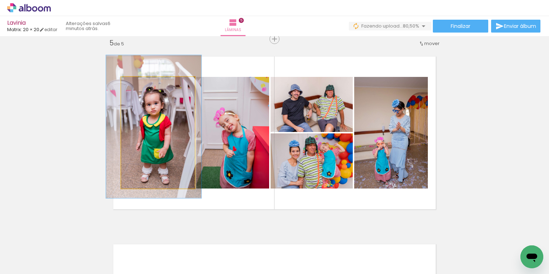
drag, startPoint x: 157, startPoint y: 126, endPoint x: 153, endPoint y: 120, distance: 7.4
click at [153, 120] on div at bounding box center [153, 126] width 95 height 143
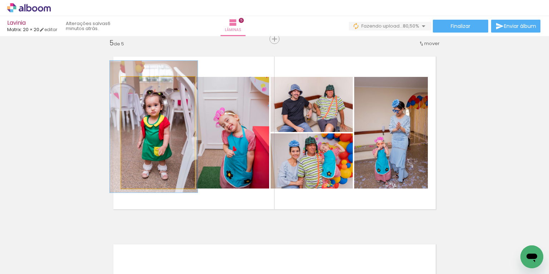
type paper-slider "118"
drag, startPoint x: 142, startPoint y: 84, endPoint x: 156, endPoint y: 99, distance: 21.3
click at [140, 84] on div at bounding box center [143, 84] width 6 height 6
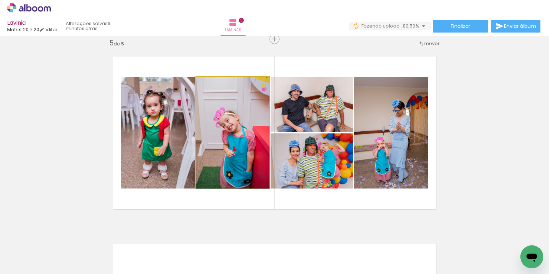
click at [213, 134] on quentale-photo at bounding box center [232, 133] width 73 height 112
click at [221, 137] on div at bounding box center [233, 133] width 74 height 112
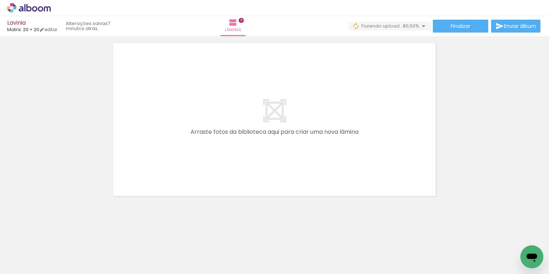
scroll to position [0, 842]
drag, startPoint x: 311, startPoint y: 248, endPoint x: 272, endPoint y: 144, distance: 111.2
click at [272, 144] on quentale-workspace at bounding box center [274, 137] width 549 height 274
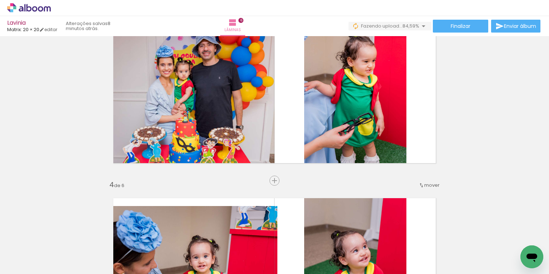
scroll to position [427, 0]
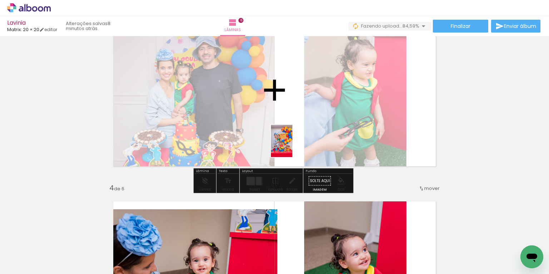
drag, startPoint x: 277, startPoint y: 235, endPoint x: 292, endPoint y: 146, distance: 90.4
click at [292, 146] on quentale-workspace at bounding box center [274, 137] width 549 height 274
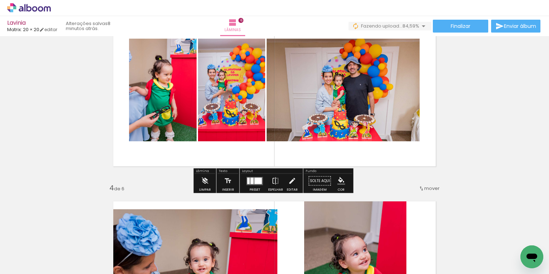
scroll to position [428, 0]
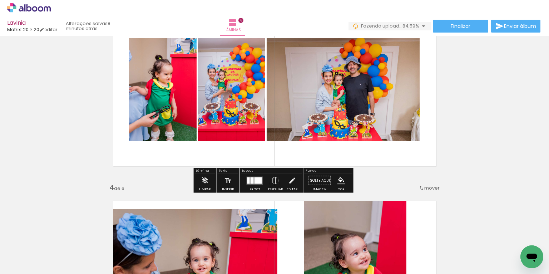
click at [255, 182] on div at bounding box center [259, 180] width 8 height 6
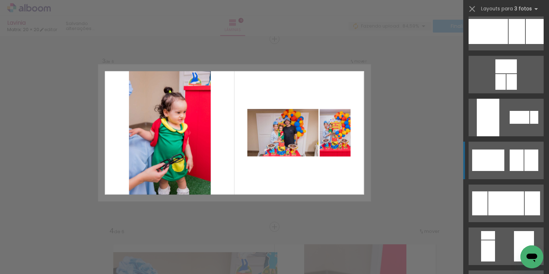
scroll to position [53, 0]
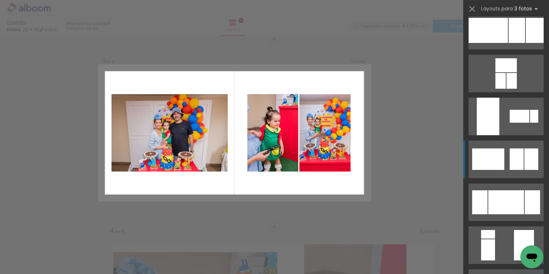
click at [497, 161] on div at bounding box center [488, 158] width 32 height 21
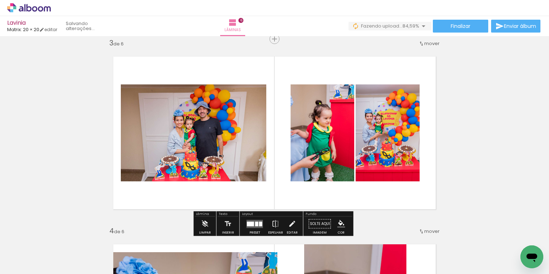
scroll to position [387, 0]
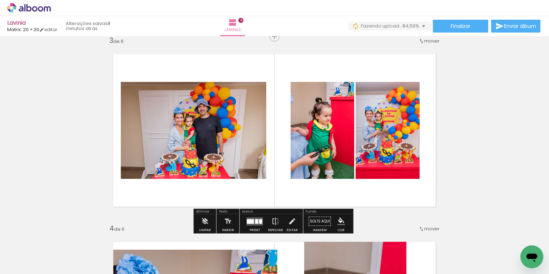
drag, startPoint x: 252, startPoint y: 217, endPoint x: 265, endPoint y: 214, distance: 12.8
click at [252, 217] on quentale-layouter at bounding box center [255, 221] width 16 height 8
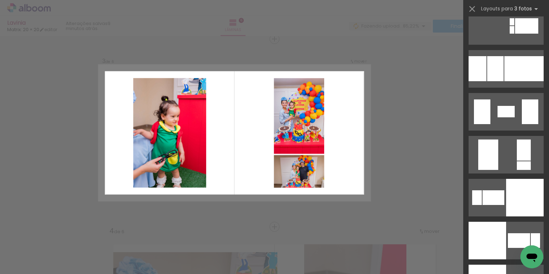
scroll to position [1432, 0]
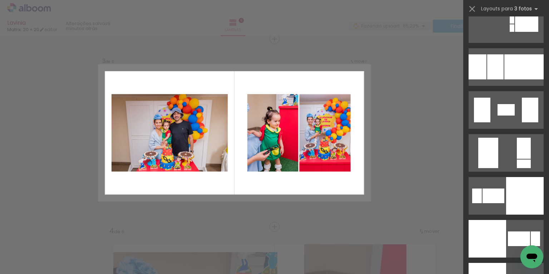
click at [324, 188] on quentale-layouter at bounding box center [235, 133] width 272 height 136
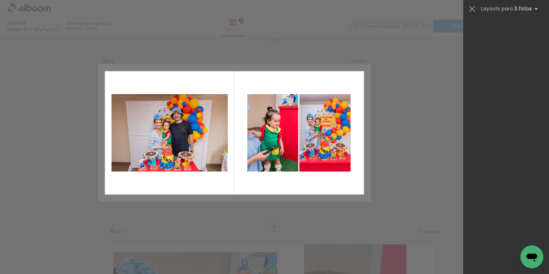
scroll to position [172, 0]
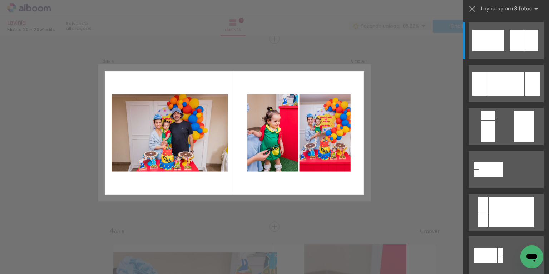
click at [353, 185] on quentale-layouter at bounding box center [235, 133] width 272 height 136
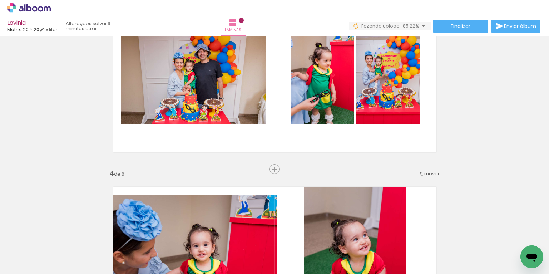
scroll to position [438, 0]
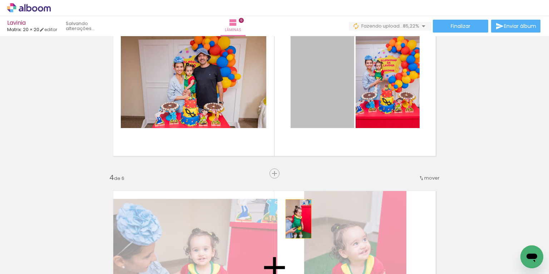
drag, startPoint x: 319, startPoint y: 130, endPoint x: 295, endPoint y: 217, distance: 90.6
click at [296, 218] on div "Inserir lâmina 1 de 6 Inserir lâmina 2 de 6 Inserir lâmina 3 de 6 Inserir lâmin…" at bounding box center [274, 258] width 549 height 1314
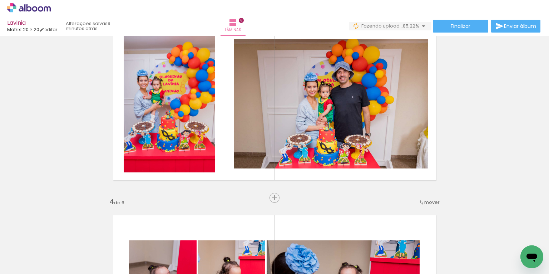
scroll to position [403, 0]
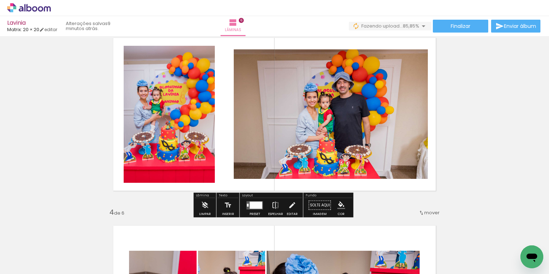
click at [252, 205] on div at bounding box center [256, 204] width 13 height 7
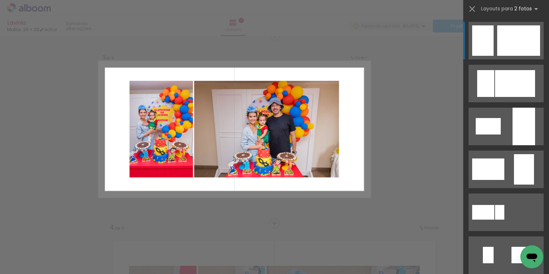
scroll to position [384, 0]
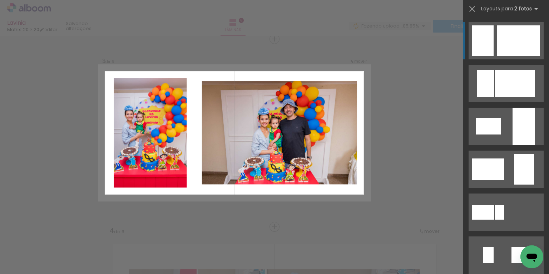
click at [497, 31] on div at bounding box center [518, 40] width 43 height 30
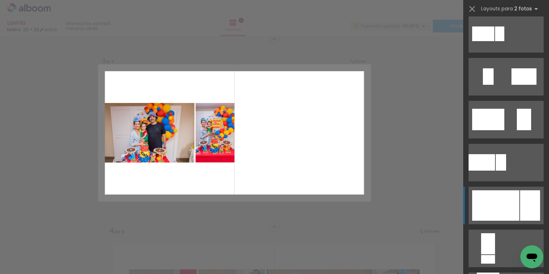
scroll to position [186, 0]
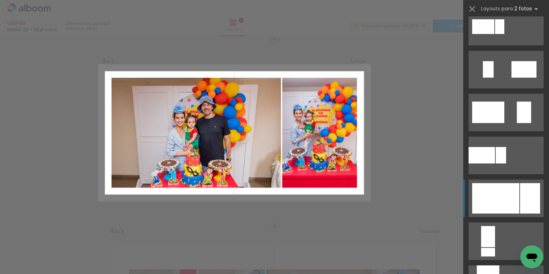
click at [498, 192] on div at bounding box center [495, 198] width 47 height 30
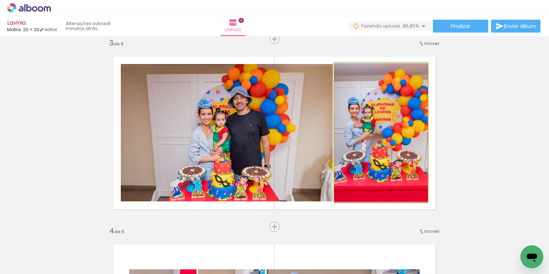
click at [397, 154] on quentale-photo at bounding box center [381, 132] width 94 height 137
click at [387, 153] on quentale-photo at bounding box center [381, 132] width 94 height 137
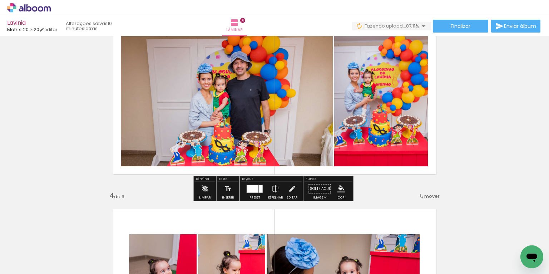
scroll to position [415, 0]
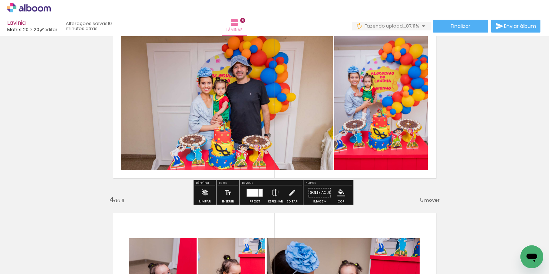
click at [255, 196] on div at bounding box center [252, 193] width 11 height 8
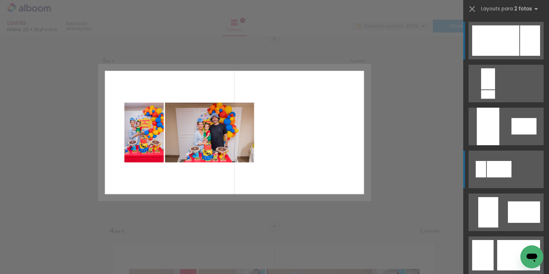
scroll to position [384, 0]
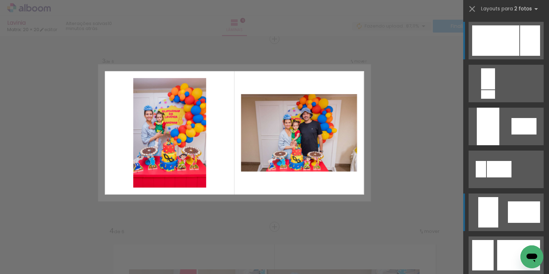
click at [497, 211] on quentale-layouter at bounding box center [506, 212] width 75 height 38
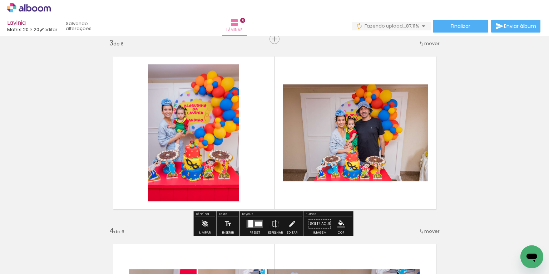
drag, startPoint x: 254, startPoint y: 222, endPoint x: 264, endPoint y: 223, distance: 10.8
click at [255, 222] on div at bounding box center [258, 223] width 7 height 5
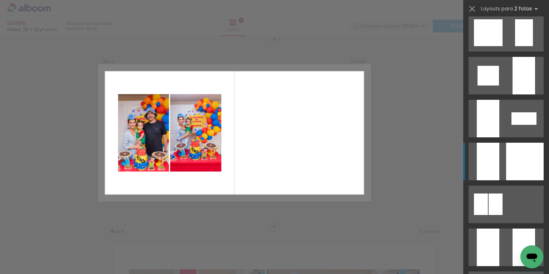
scroll to position [739, 0]
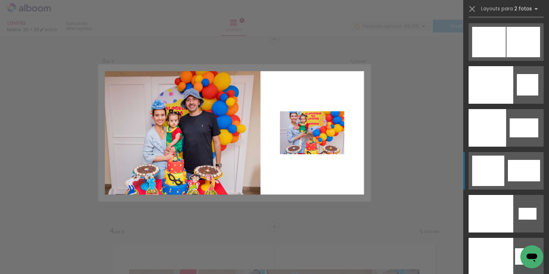
scroll to position [3732, 0]
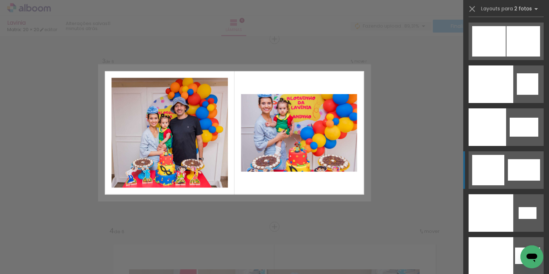
click at [483, 180] on div at bounding box center [488, 170] width 32 height 30
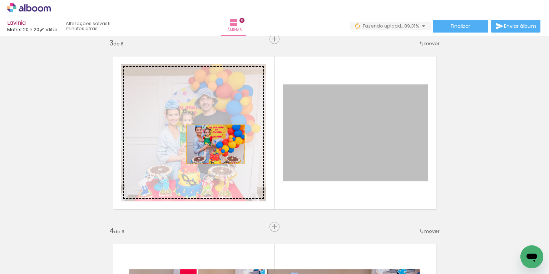
drag, startPoint x: 323, startPoint y: 150, endPoint x: 213, endPoint y: 144, distance: 109.9
click at [0, 0] on slot at bounding box center [0, 0] width 0 height 0
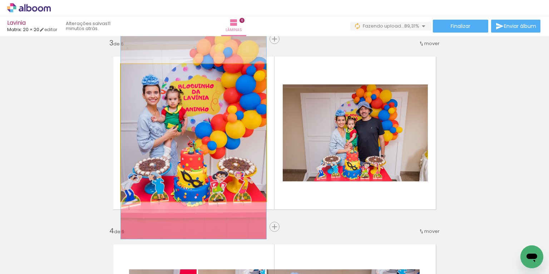
click at [233, 134] on div at bounding box center [194, 129] width 146 height 218
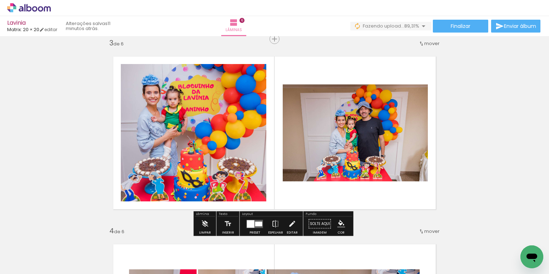
click at [247, 138] on div at bounding box center [194, 129] width 146 height 218
click at [247, 138] on quentale-photo at bounding box center [194, 132] width 146 height 137
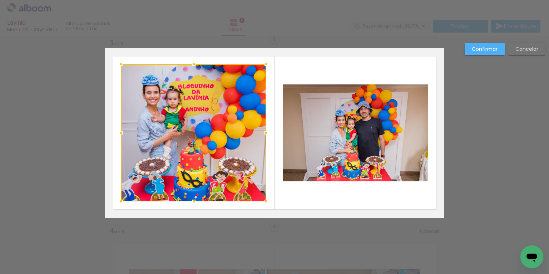
click at [247, 138] on div at bounding box center [194, 132] width 146 height 137
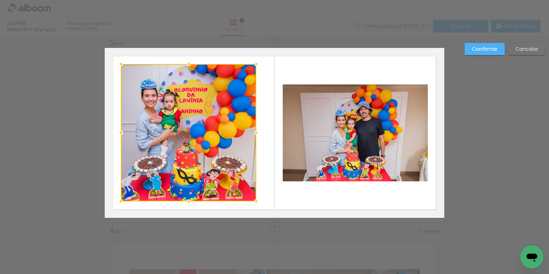
drag, startPoint x: 265, startPoint y: 133, endPoint x: 253, endPoint y: 133, distance: 11.8
click at [254, 133] on div at bounding box center [256, 132] width 14 height 14
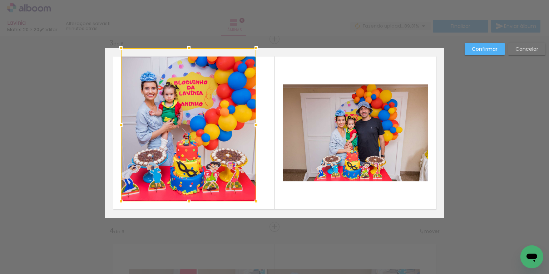
drag, startPoint x: 186, startPoint y: 64, endPoint x: 186, endPoint y: 46, distance: 17.5
click at [186, 45] on div at bounding box center [189, 48] width 14 height 14
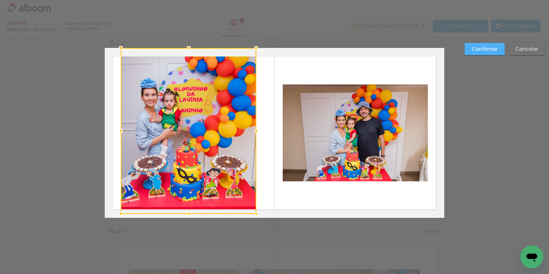
drag, startPoint x: 184, startPoint y: 202, endPoint x: 182, endPoint y: 225, distance: 23.4
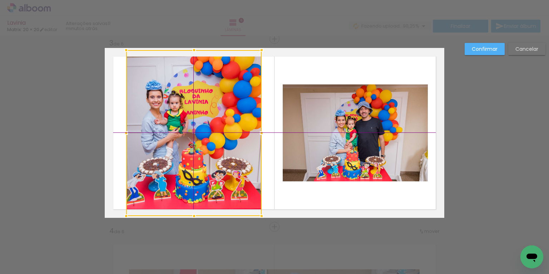
click at [187, 187] on div at bounding box center [194, 133] width 136 height 166
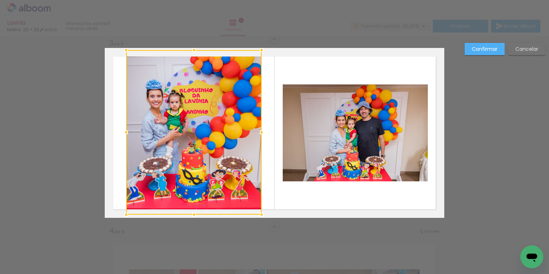
drag, startPoint x: 191, startPoint y: 217, endPoint x: 191, endPoint y: 227, distance: 9.7
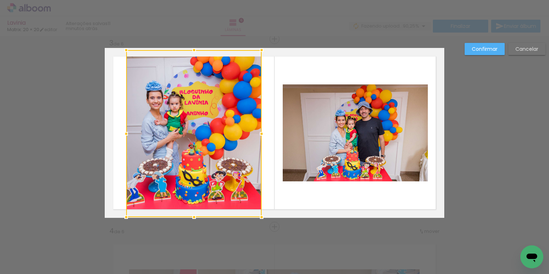
click at [192, 207] on div at bounding box center [194, 133] width 136 height 167
drag, startPoint x: 191, startPoint y: 48, endPoint x: 195, endPoint y: 32, distance: 16.4
click at [195, 0] on div "Lavinia Matrix: 20 × 20 editar 11 minutos atrás. Lâminas 6 Finalizar Enviar álb…" at bounding box center [274, 0] width 549 height 0
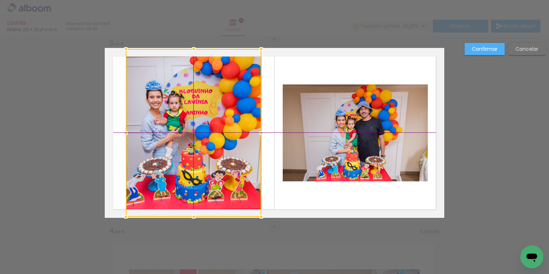
click at [203, 91] on div at bounding box center [194, 133] width 136 height 168
click at [211, 91] on div at bounding box center [194, 133] width 136 height 168
click at [0, 0] on slot "Confirmar" at bounding box center [0, 0] width 0 height 0
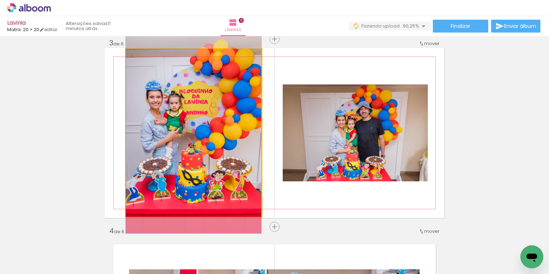
click at [248, 119] on quentale-photo at bounding box center [194, 133] width 136 height 168
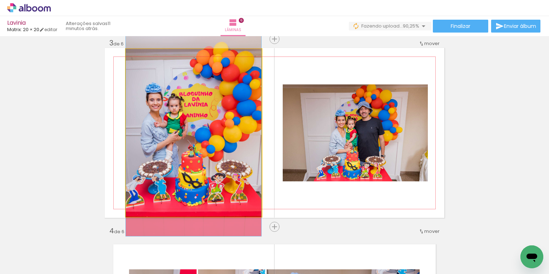
click at [238, 122] on div at bounding box center [194, 134] width 136 height 203
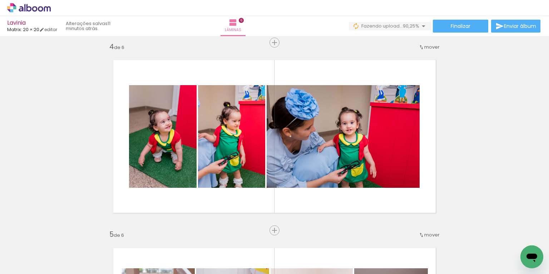
scroll to position [570, 0]
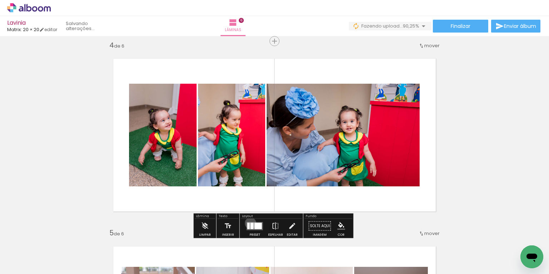
click at [251, 223] on div at bounding box center [252, 225] width 3 height 6
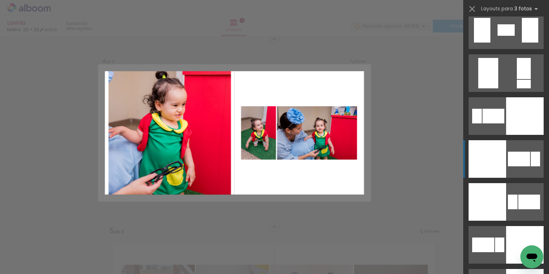
scroll to position [1515, 0]
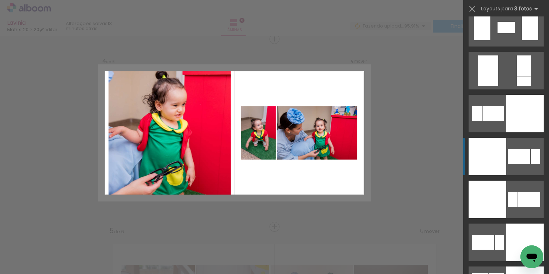
click at [494, 201] on div at bounding box center [488, 200] width 38 height 38
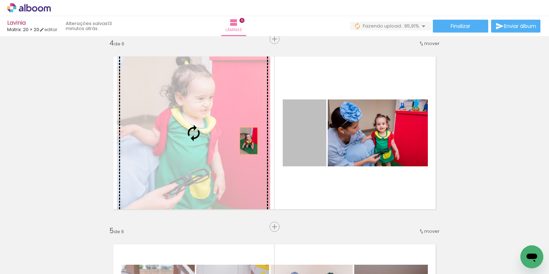
drag, startPoint x: 297, startPoint y: 138, endPoint x: 228, endPoint y: 139, distance: 69.0
click at [0, 0] on slot at bounding box center [0, 0] width 0 height 0
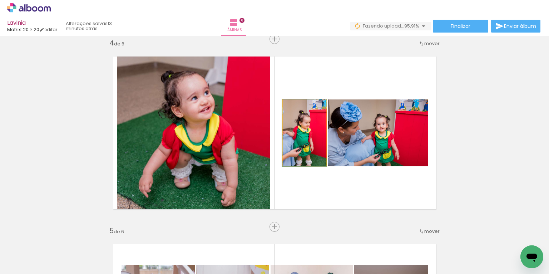
click at [305, 138] on quentale-photo at bounding box center [305, 132] width 44 height 67
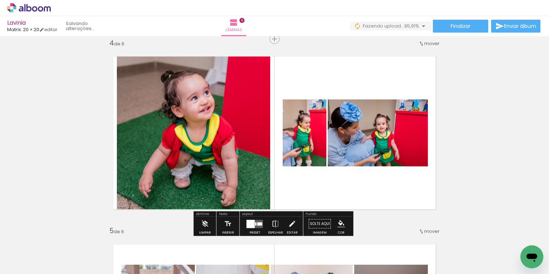
drag, startPoint x: 491, startPoint y: 137, endPoint x: 488, endPoint y: 140, distance: 3.8
click at [491, 137] on div "Inserir lâmina 1 de 6 Inserir lâmina 2 de 6 Inserir lâmina 3 de 6 Inserir lâmin…" at bounding box center [274, 124] width 549 height 1314
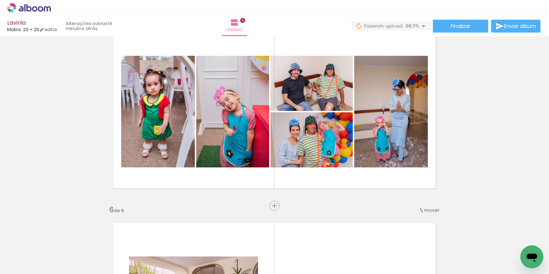
scroll to position [0, 1291]
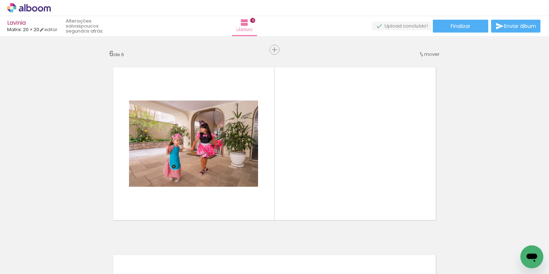
scroll to position [938, 0]
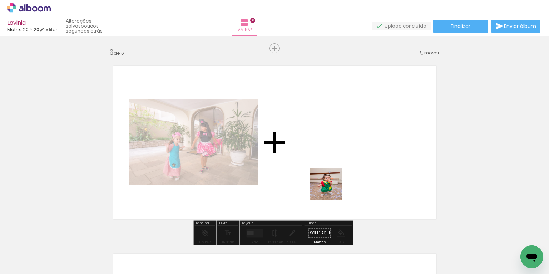
drag, startPoint x: 348, startPoint y: 219, endPoint x: 331, endPoint y: 188, distance: 34.9
click at [331, 188] on quentale-workspace at bounding box center [274, 137] width 549 height 274
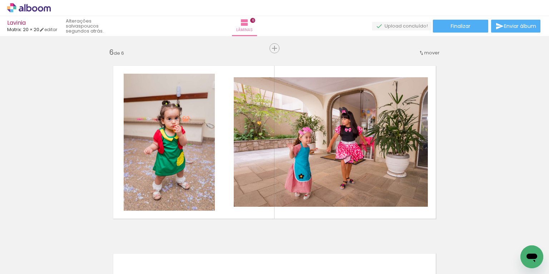
scroll to position [0, 1944]
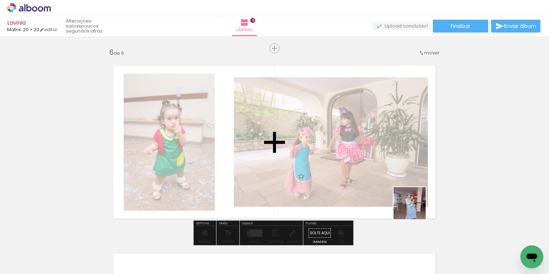
drag, startPoint x: 449, startPoint y: 245, endPoint x: 387, endPoint y: 184, distance: 86.7
click at [387, 184] on quentale-workspace at bounding box center [274, 137] width 549 height 274
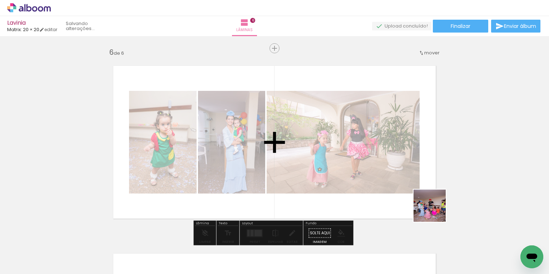
drag, startPoint x: 482, startPoint y: 247, endPoint x: 386, endPoint y: 185, distance: 114.4
click at [386, 185] on quentale-workspace at bounding box center [274, 137] width 549 height 274
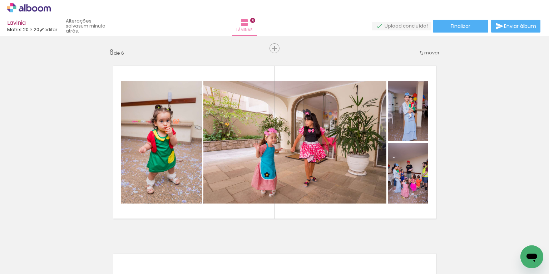
scroll to position [0, 1967]
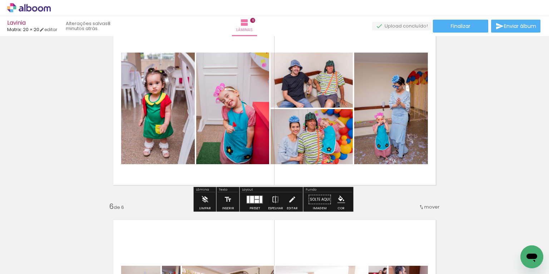
scroll to position [784, 0]
